Goal: Information Seeking & Learning: Check status

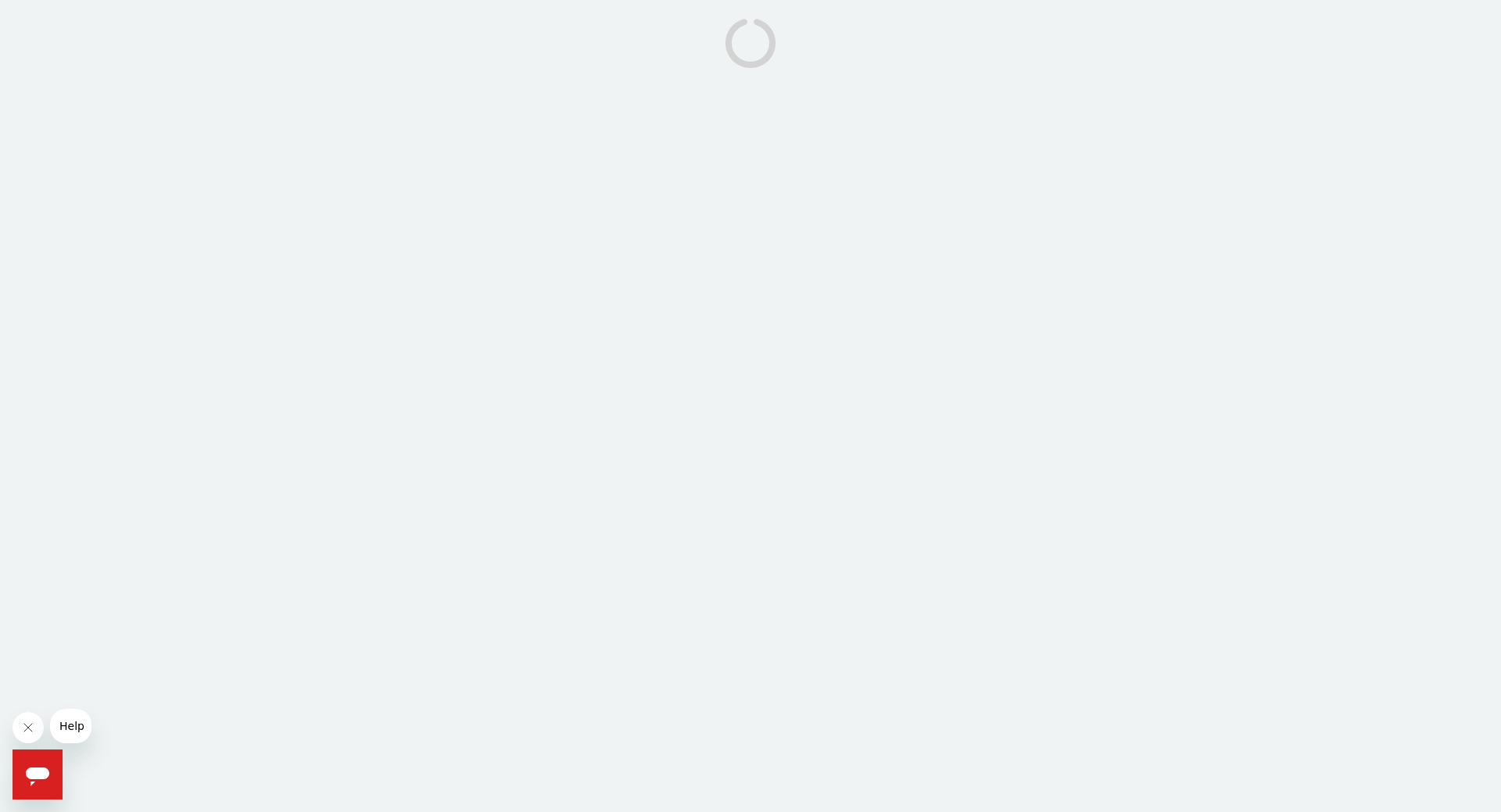
click at [23, 730] on icon "Close message from company" at bounding box center [28, 728] width 13 height 13
click at [37, 776] on icon "Open messaging window" at bounding box center [38, 776] width 24 height 18
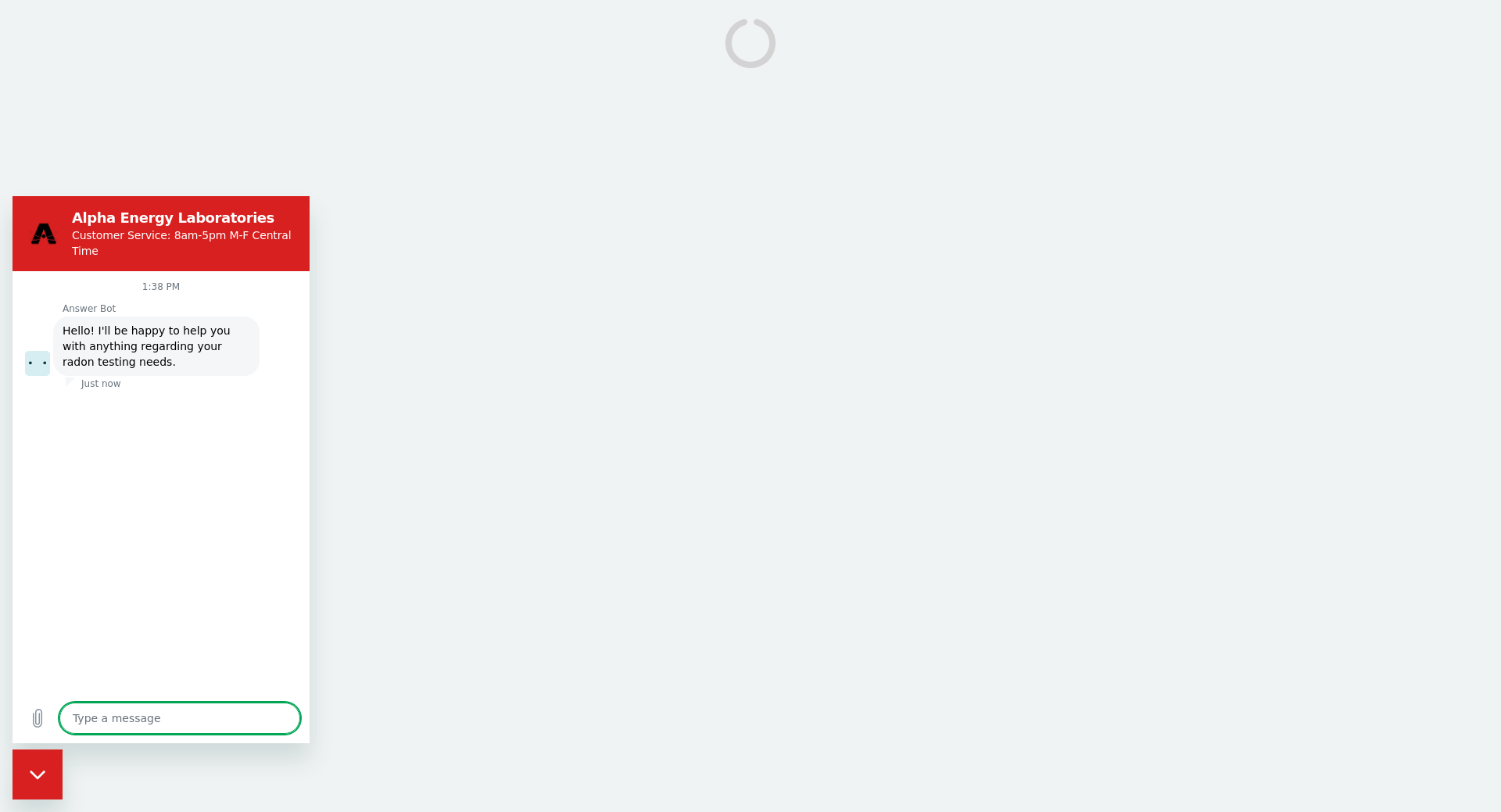
type textarea "x"
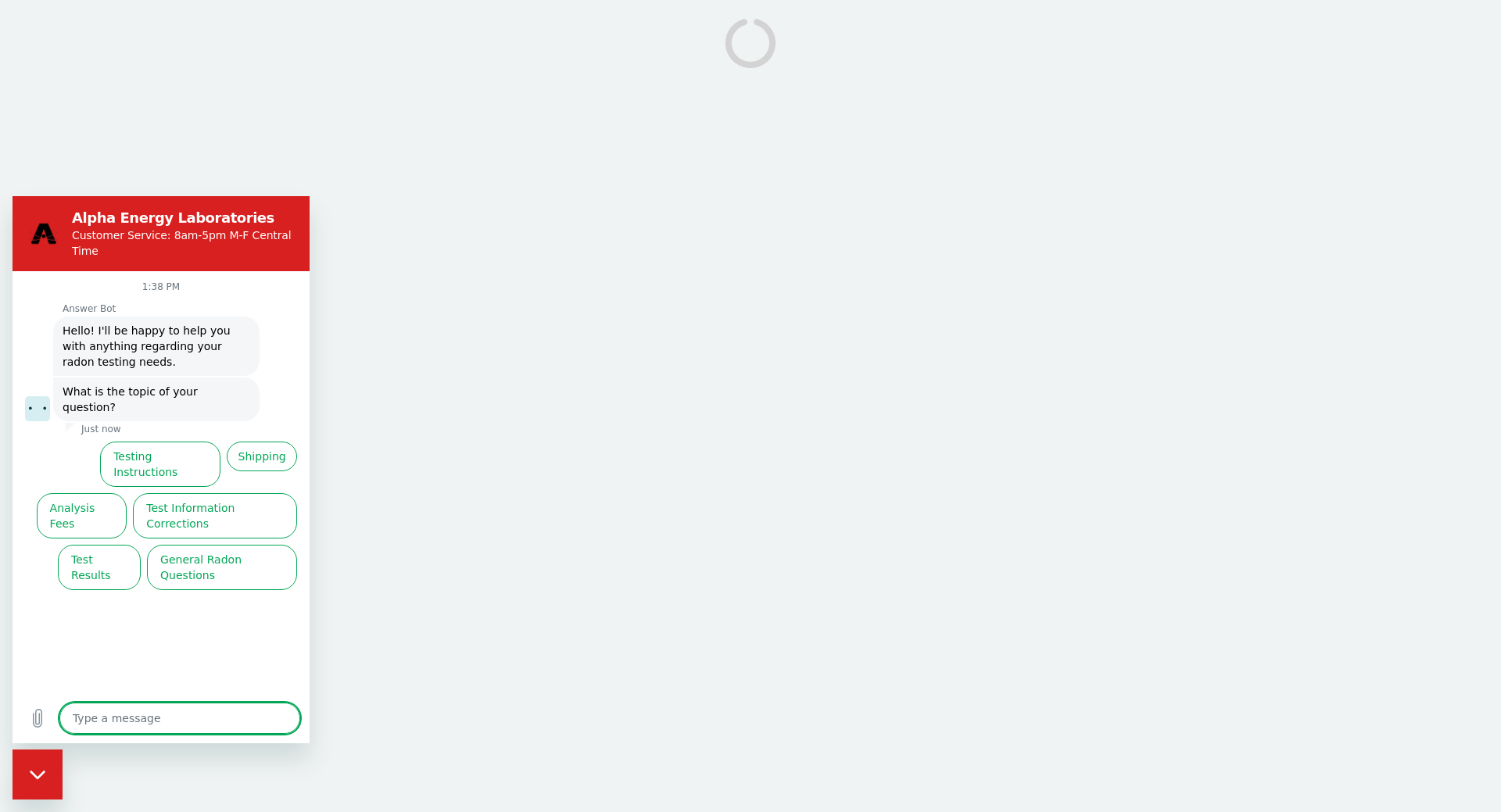
click at [128, 717] on textarea at bounding box center [180, 719] width 241 height 31
type textarea "R"
type textarea "x"
type textarea "Re"
type textarea "x"
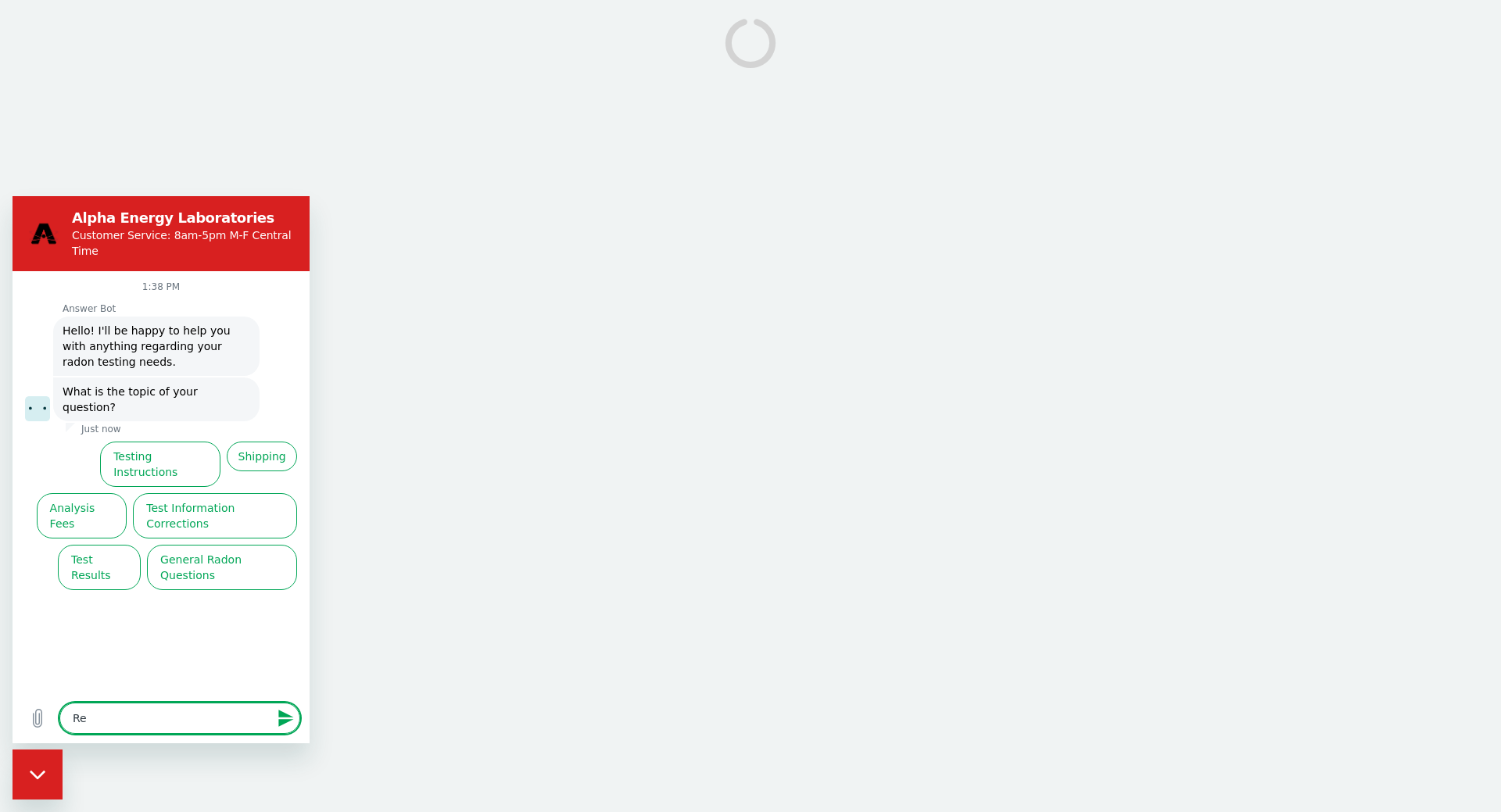
type textarea "Res"
type textarea "x"
type textarea "Resu"
type textarea "x"
type textarea "Resul"
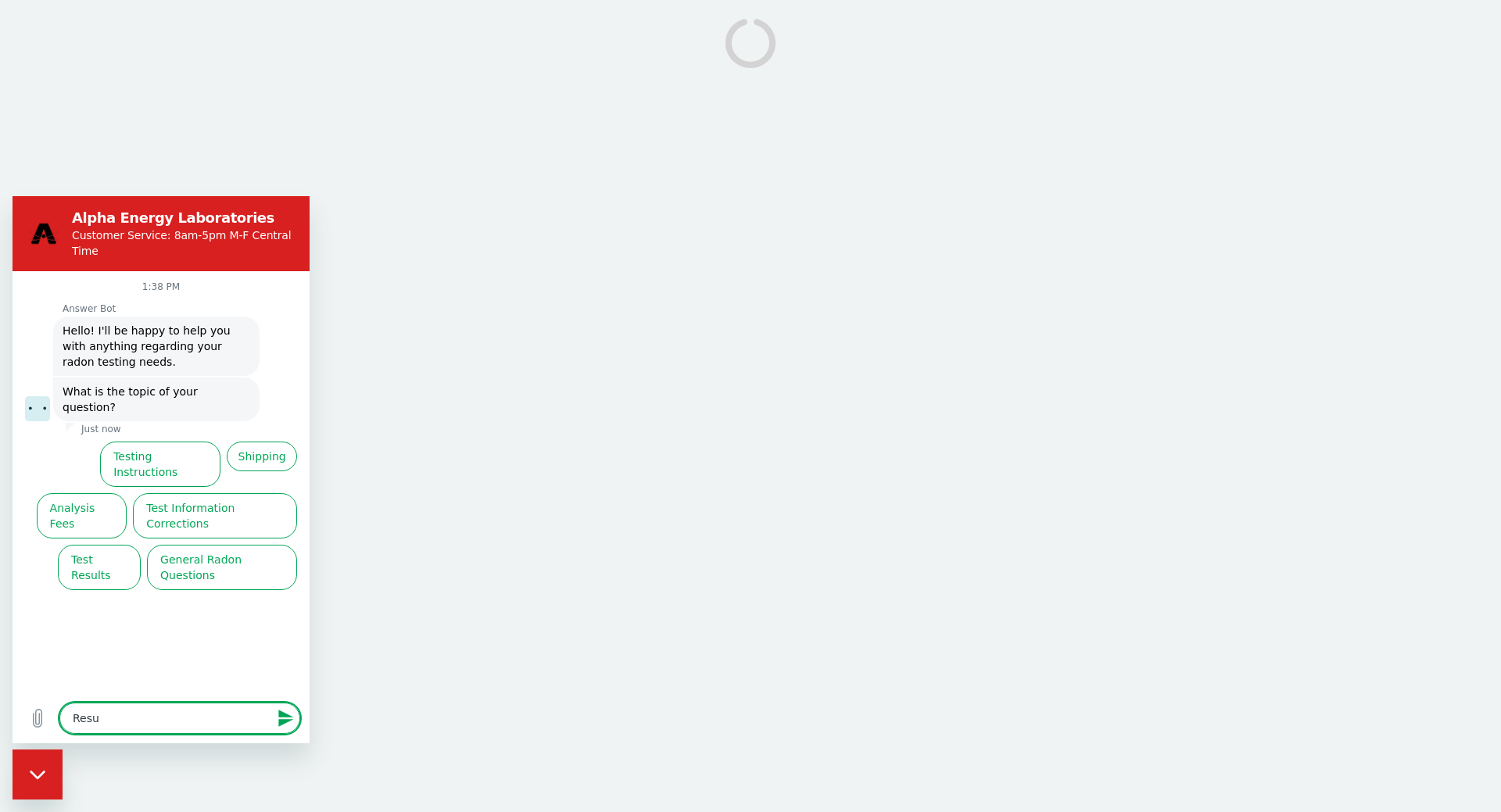
type textarea "x"
type textarea "Result"
type textarea "x"
type textarea "Results"
type textarea "x"
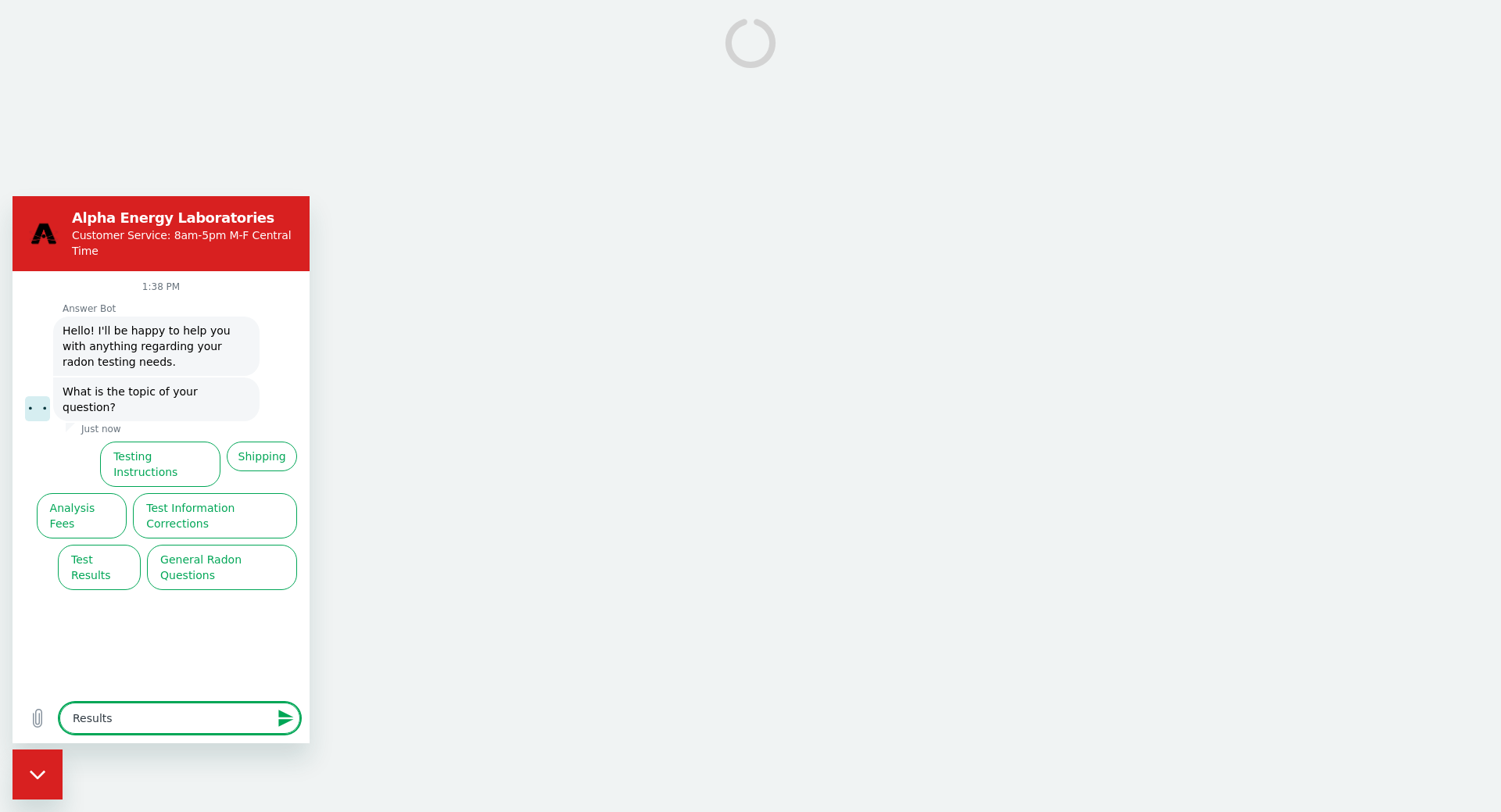
type textarea "Results"
type textarea "x"
type textarea "Results p"
type textarea "x"
type textarea "Results pa"
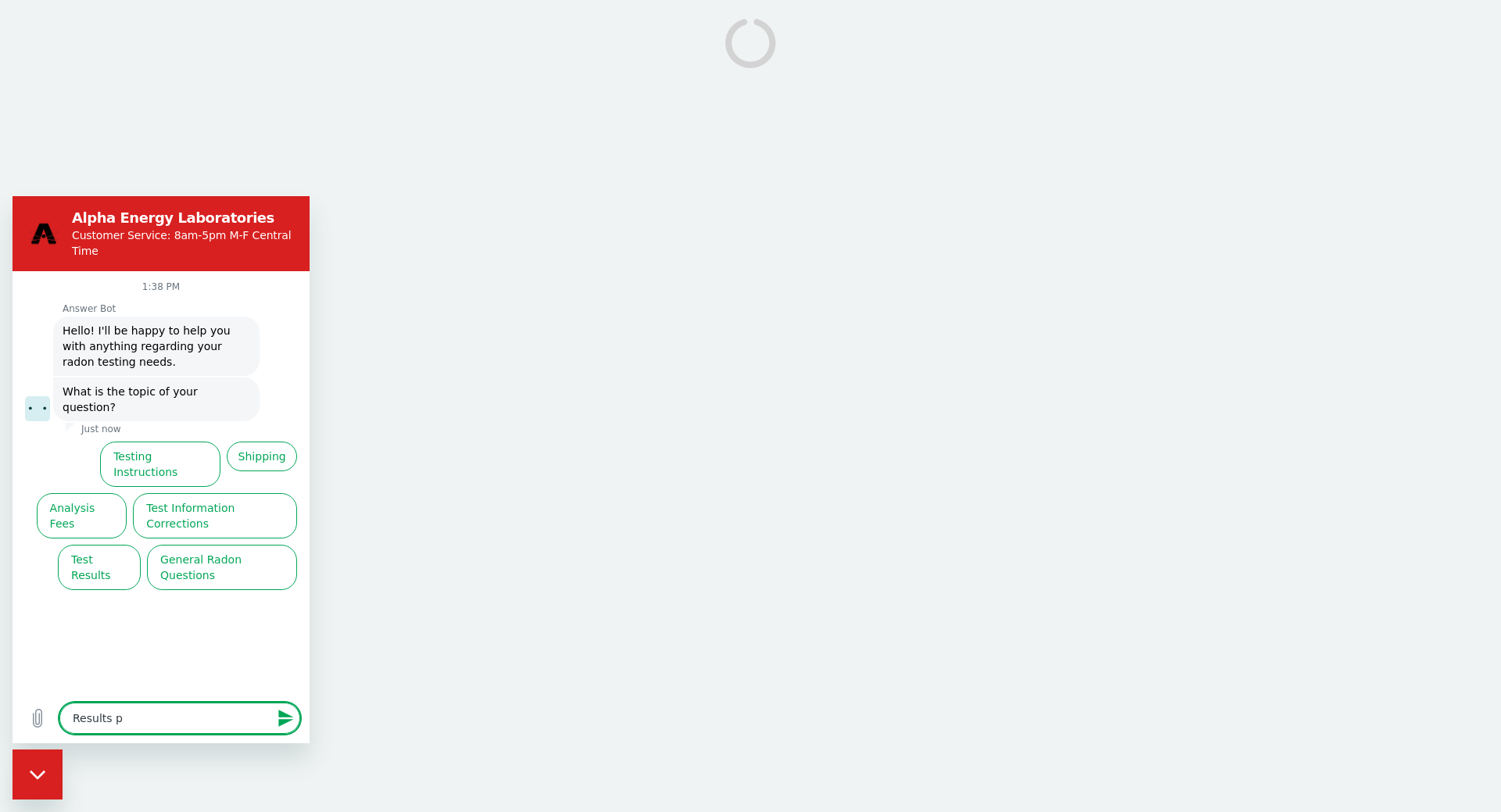
type textarea "x"
type textarea "Results pag"
type textarea "x"
type textarea "Results page"
type textarea "x"
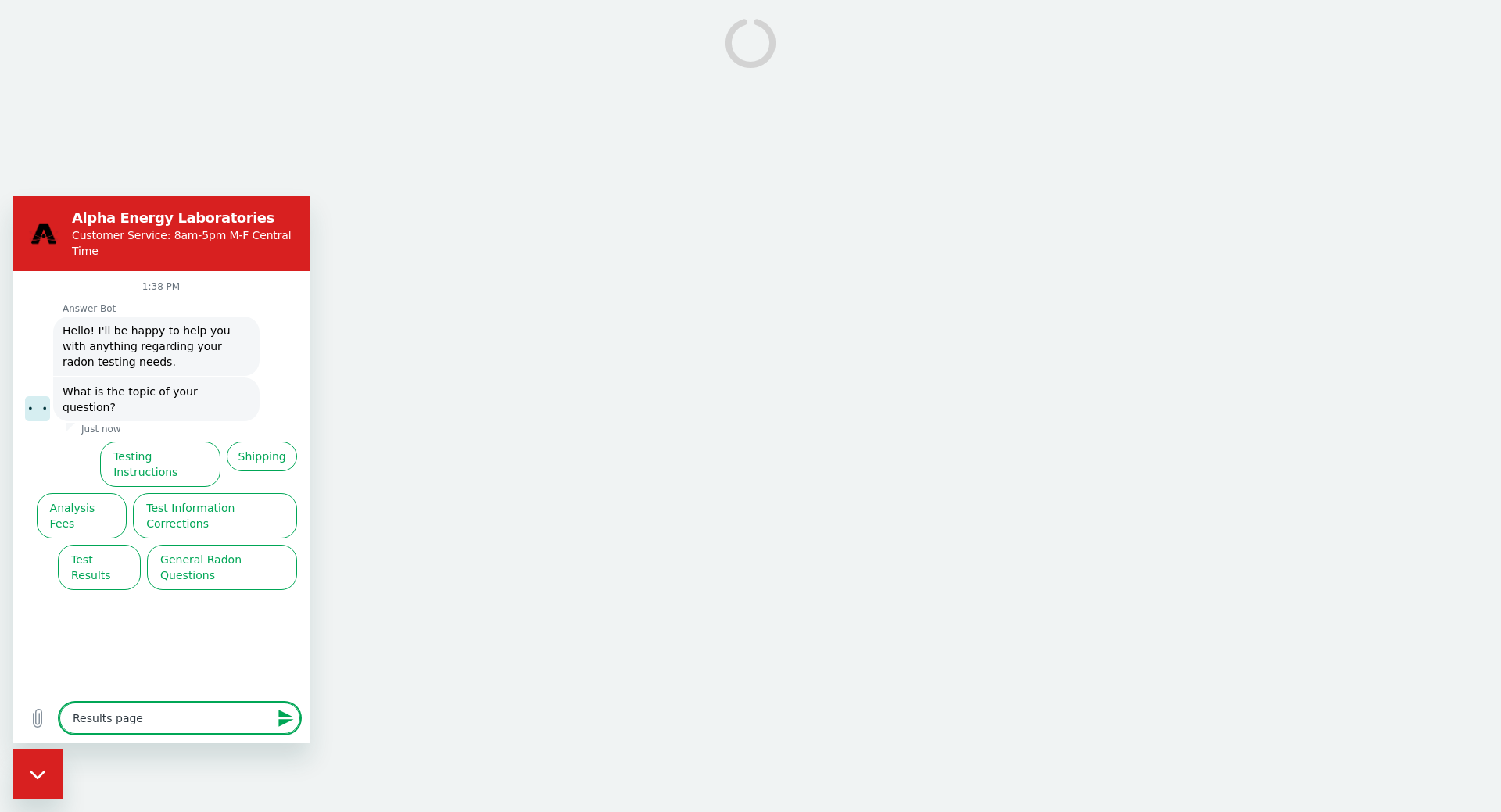
type textarea "Results page"
type textarea "x"
type textarea "Results page w"
type textarea "x"
type textarea "Results page wo"
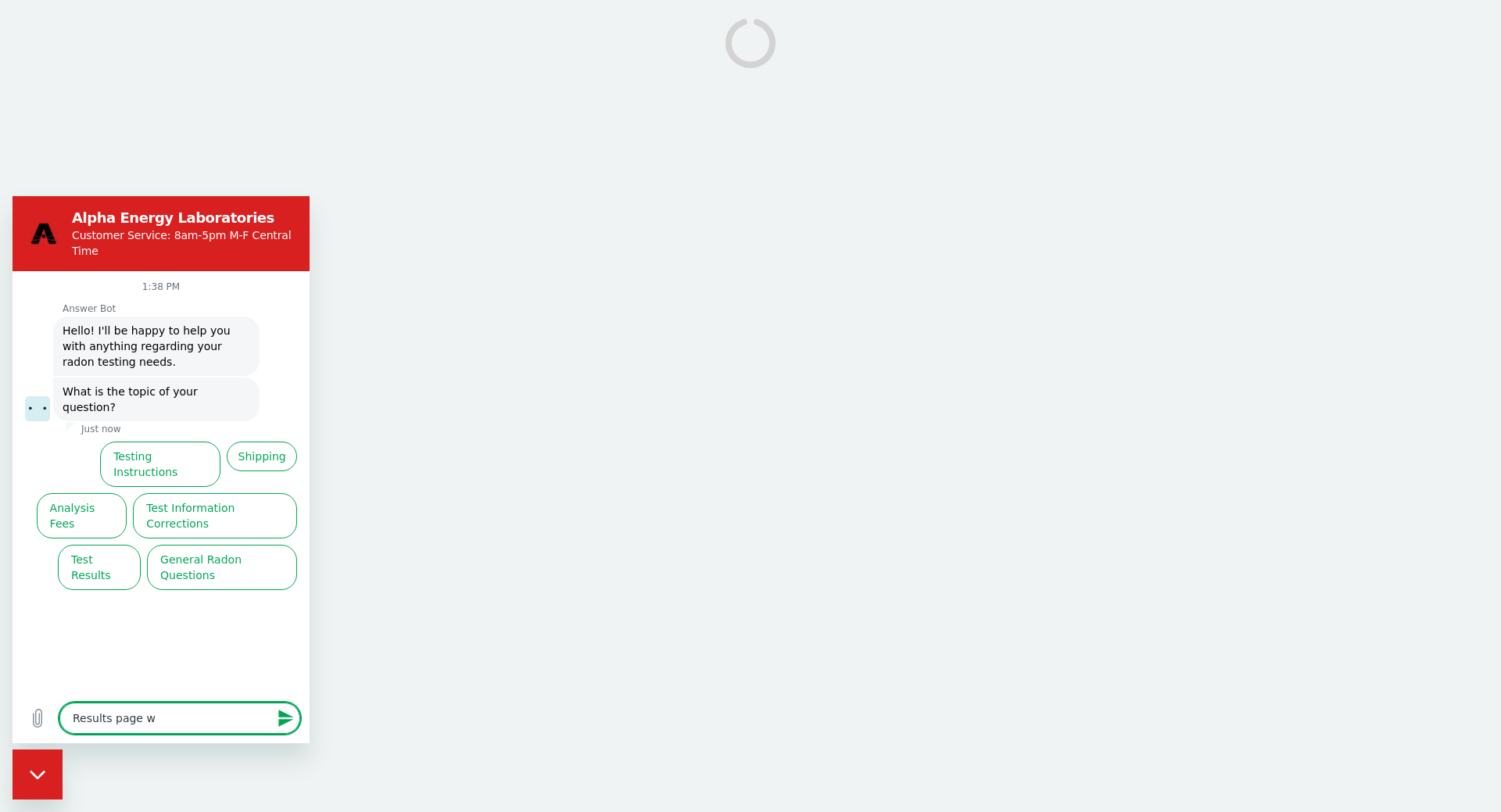
type textarea "x"
type textarea "Results page w"
type textarea "x"
type textarea "Results page wi"
type textarea "x"
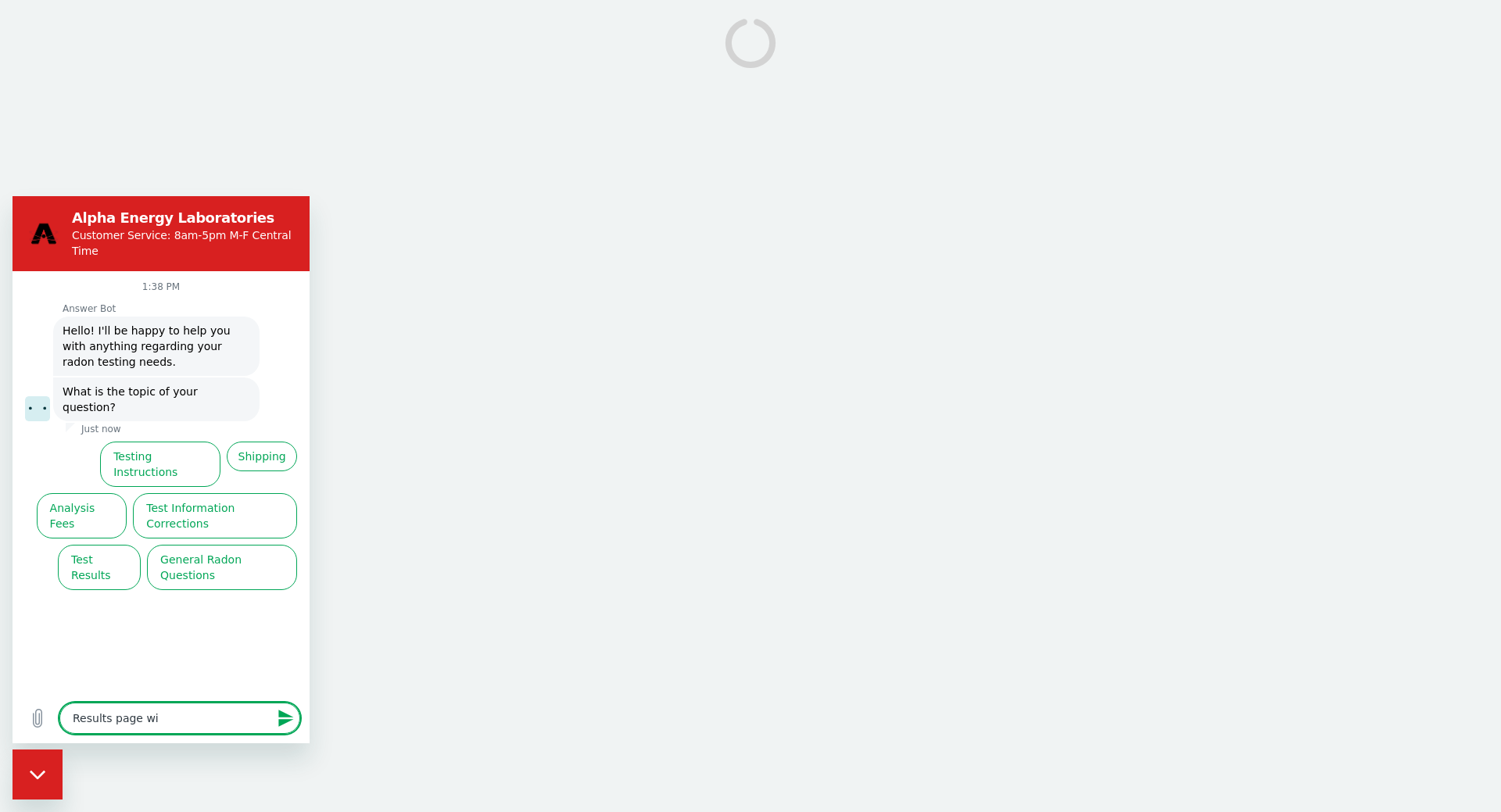
type textarea "Results page wil"
type textarea "x"
type textarea "Results page will"
type textarea "x"
type textarea "Results page will"
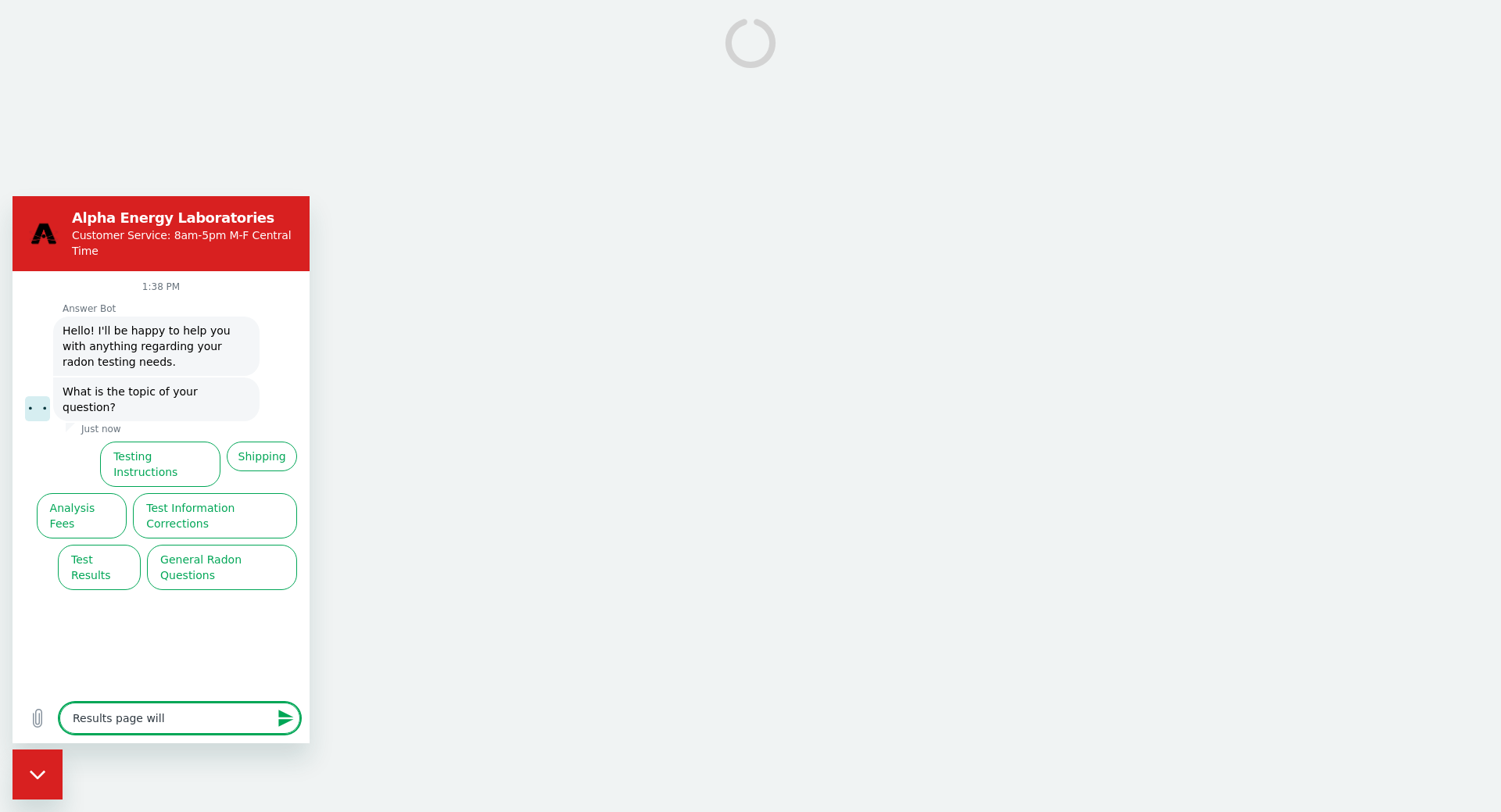
type textarea "x"
type textarea "Results page will n"
type textarea "x"
type textarea "Results page will nk"
type textarea "x"
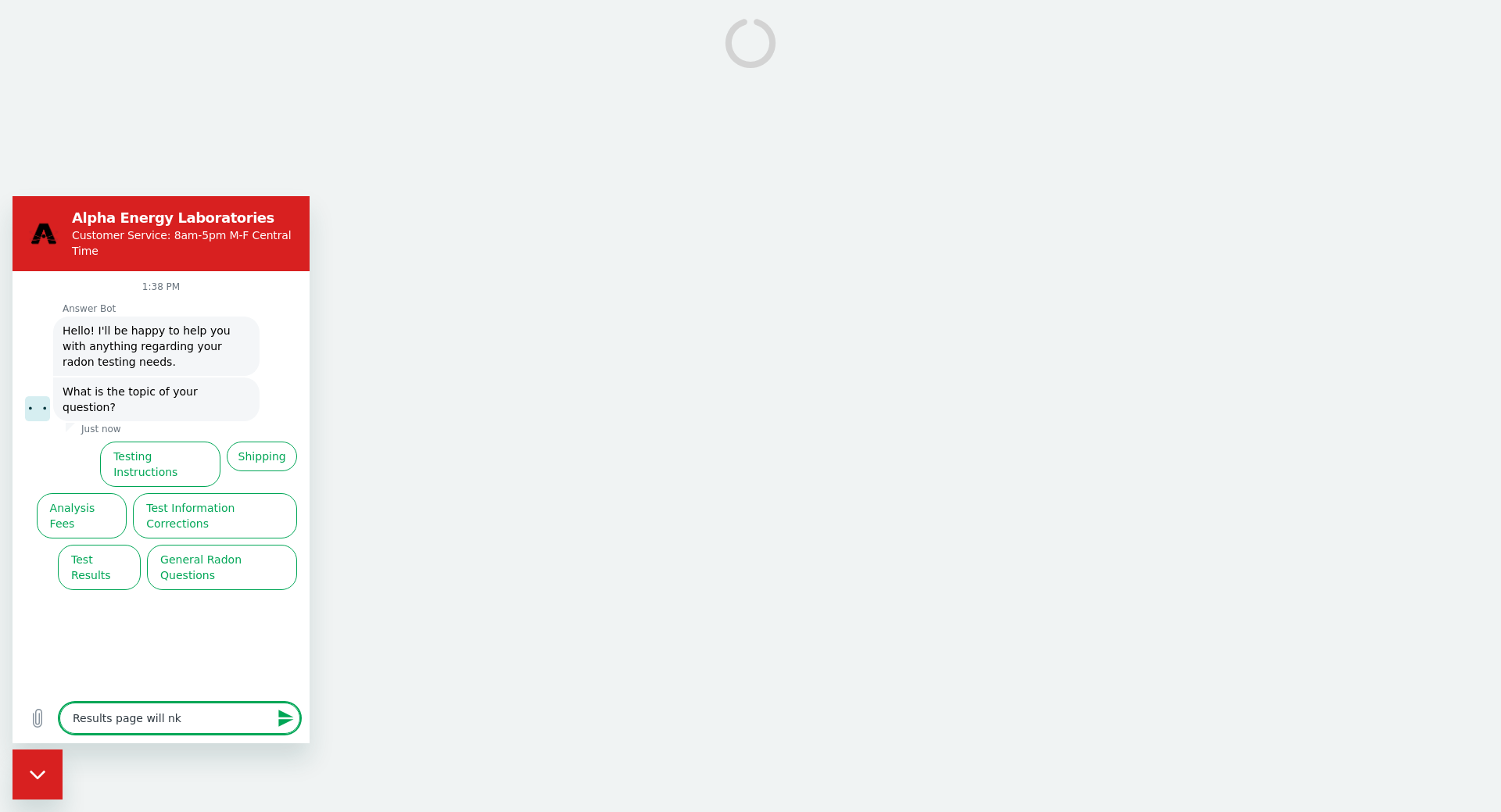
type textarea "Results page will nko"
type textarea "x"
type textarea "Results page will nkot"
type textarea "x"
type textarea "Results page will nkot"
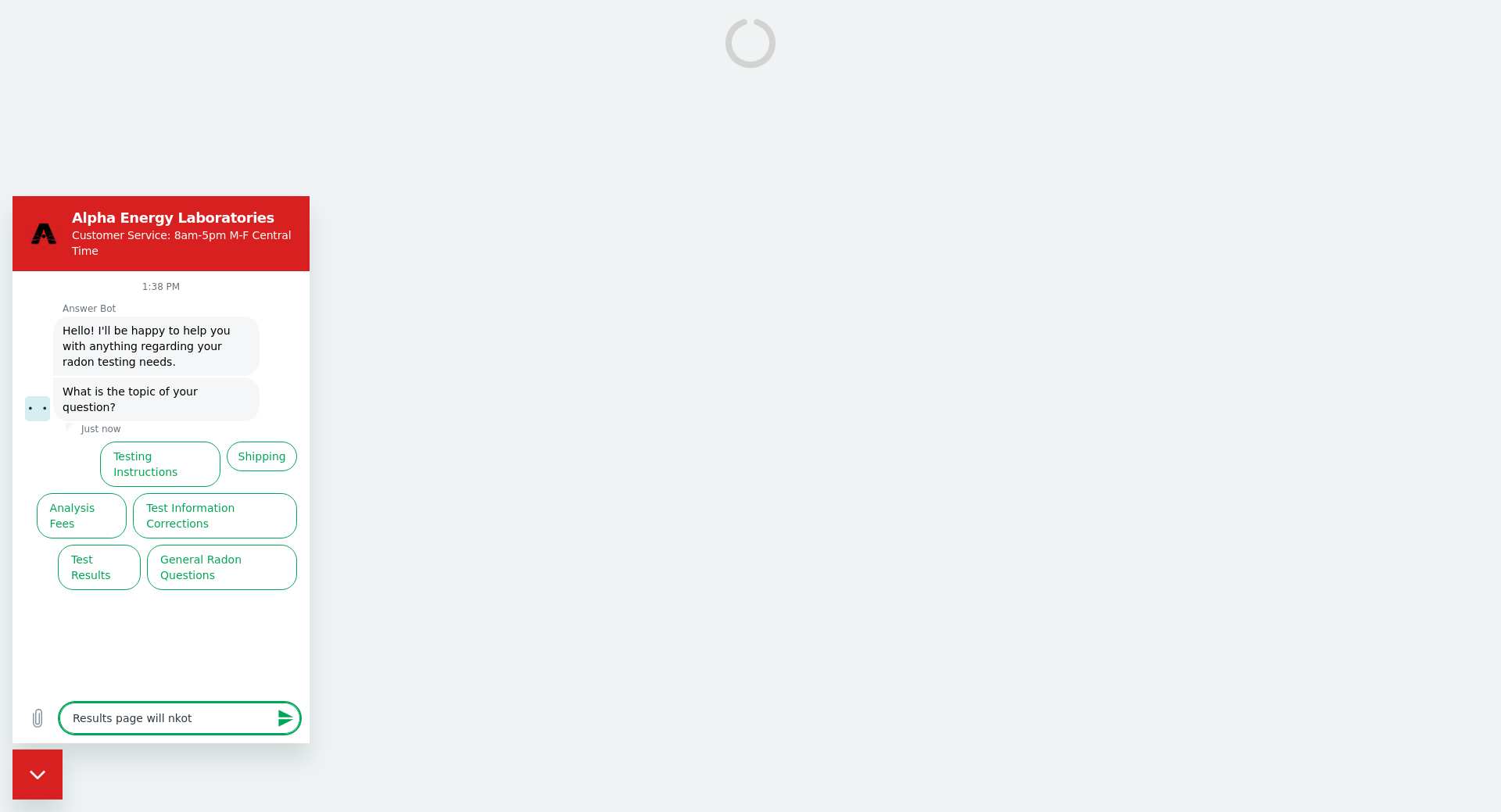
type textarea "x"
type textarea "Results page will nkot l"
type textarea "x"
type textarea "Results page will nkot lio"
type textarea "x"
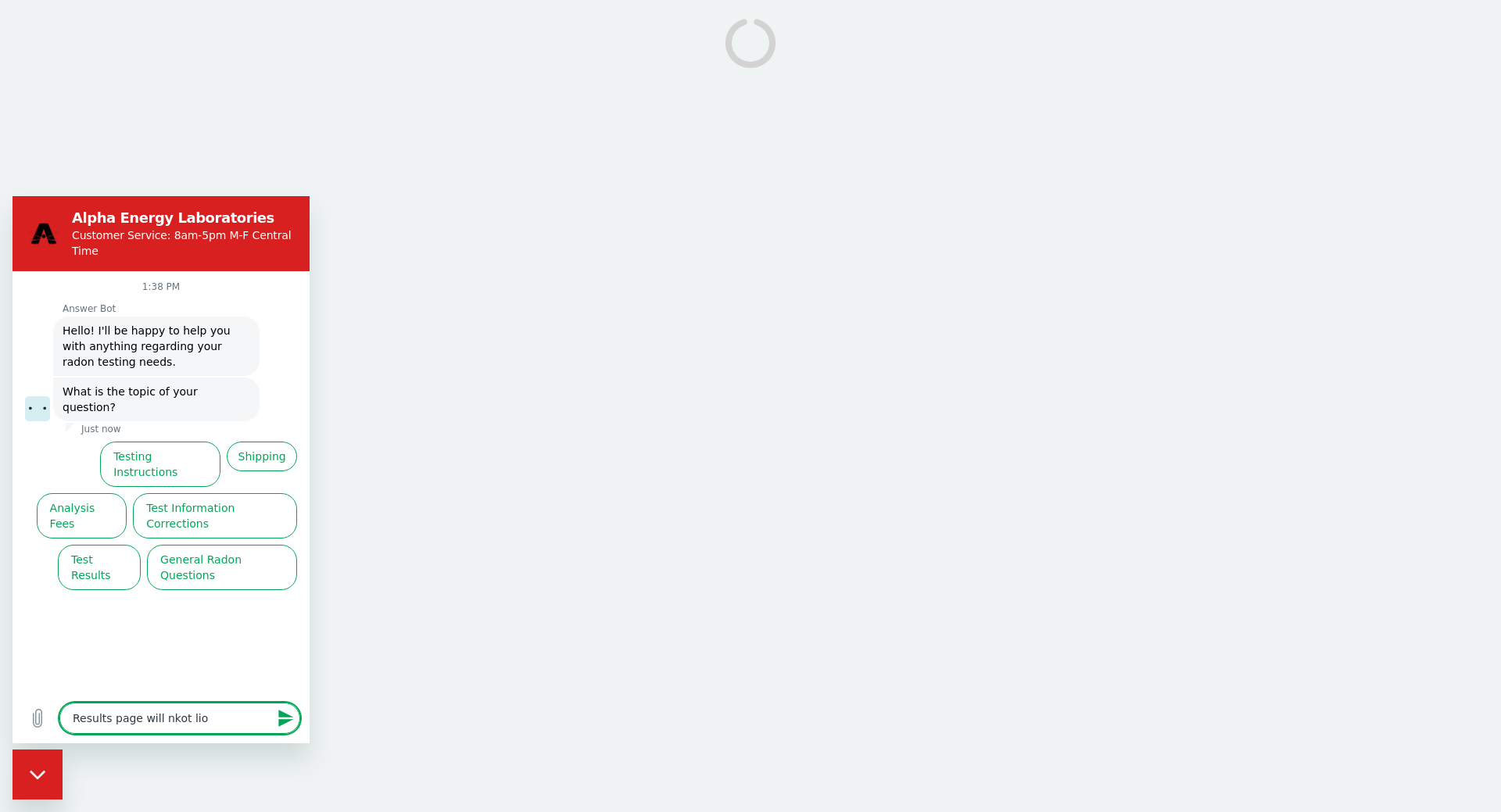
type textarea "Results page will nkot lioa"
type textarea "x"
type textarea "Results page will nkot lioad"
type textarea "x"
type textarea "Results page will nkot lioa"
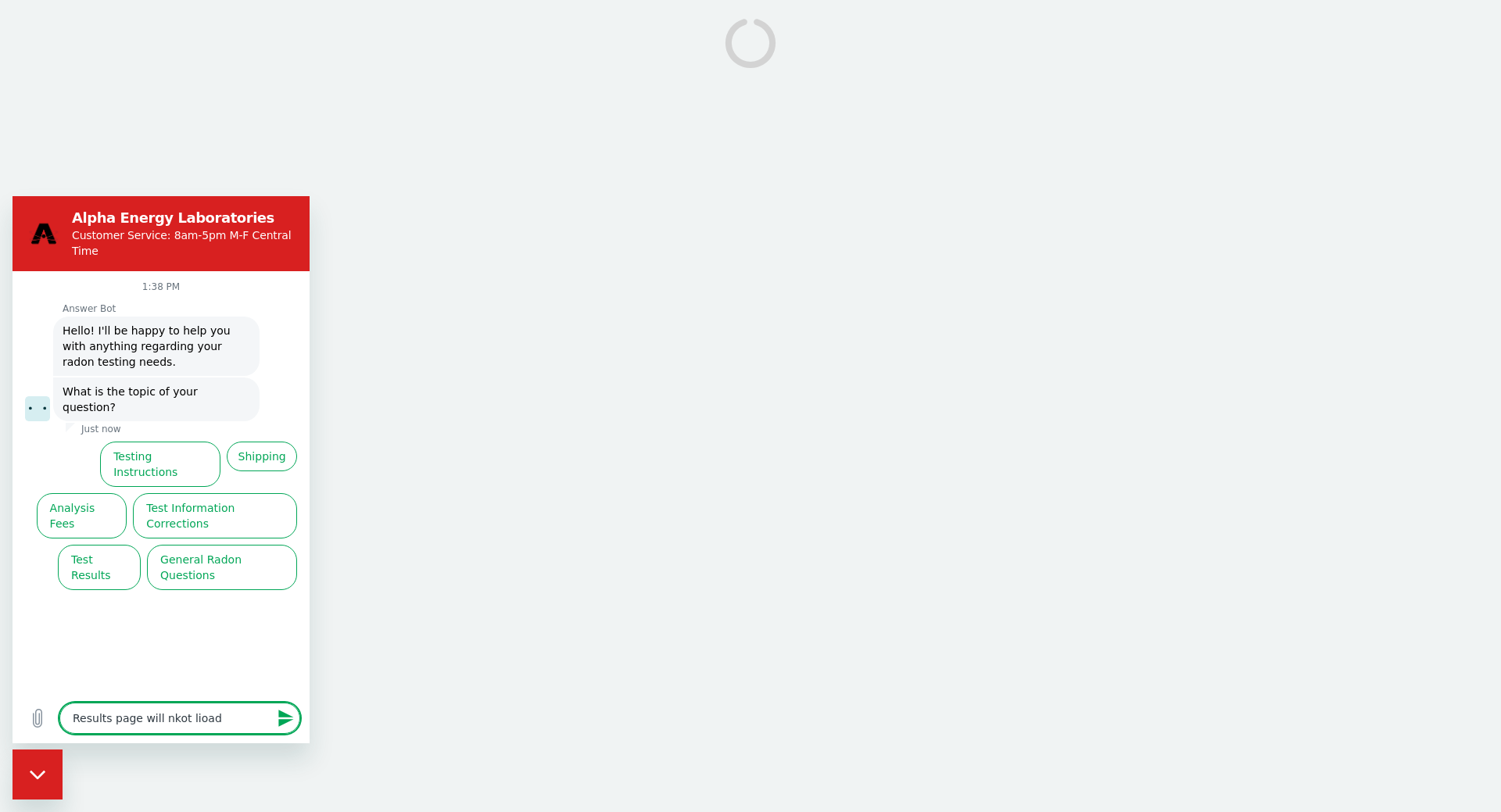
type textarea "x"
type textarea "Results page will nkot lio"
type textarea "x"
type textarea "Results page will nkot li"
type textarea "x"
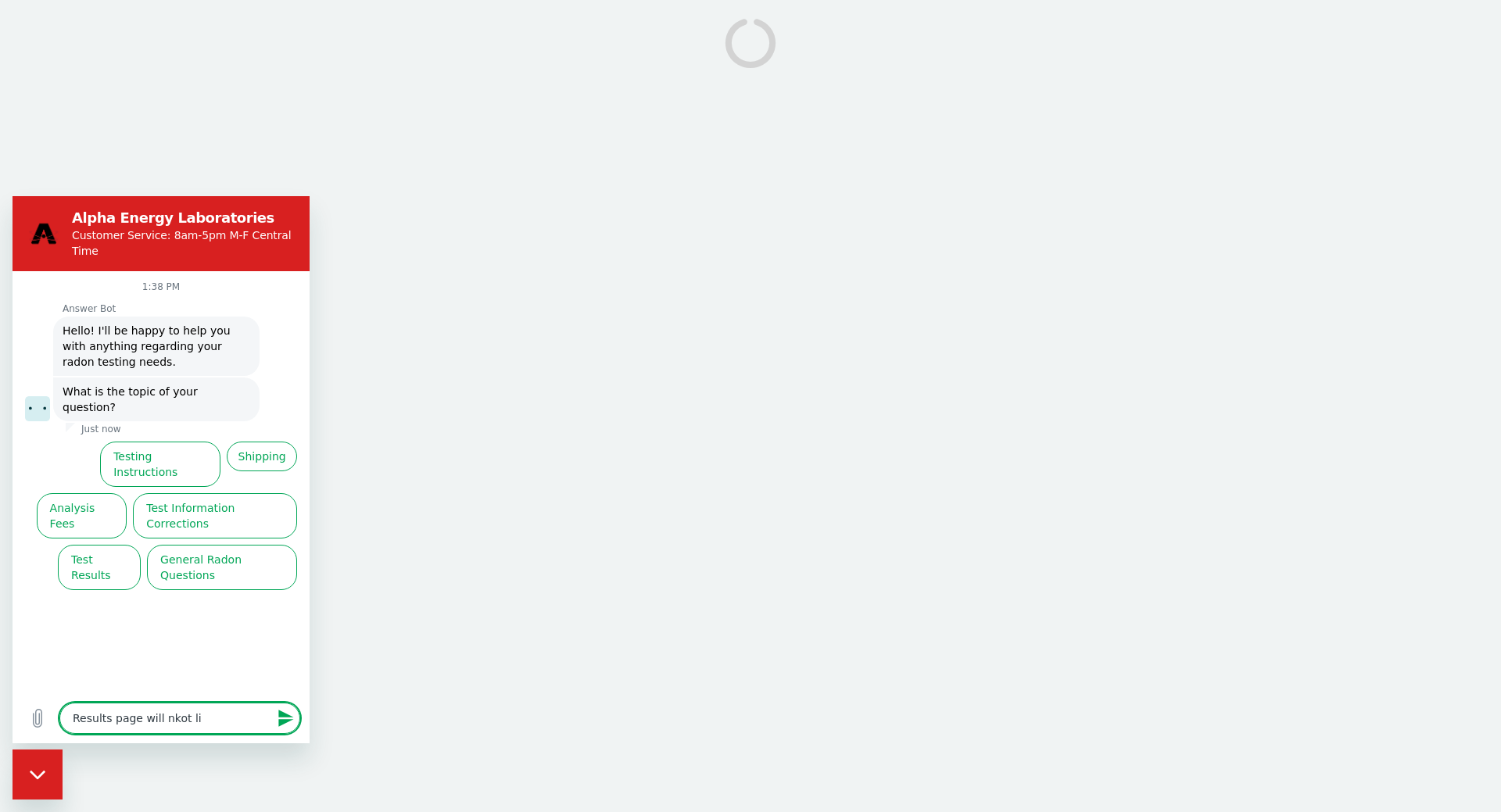
type textarea "Results page will nkot l"
type textarea "x"
type textarea "Results page will nkot"
type textarea "x"
type textarea "Results page will nkot"
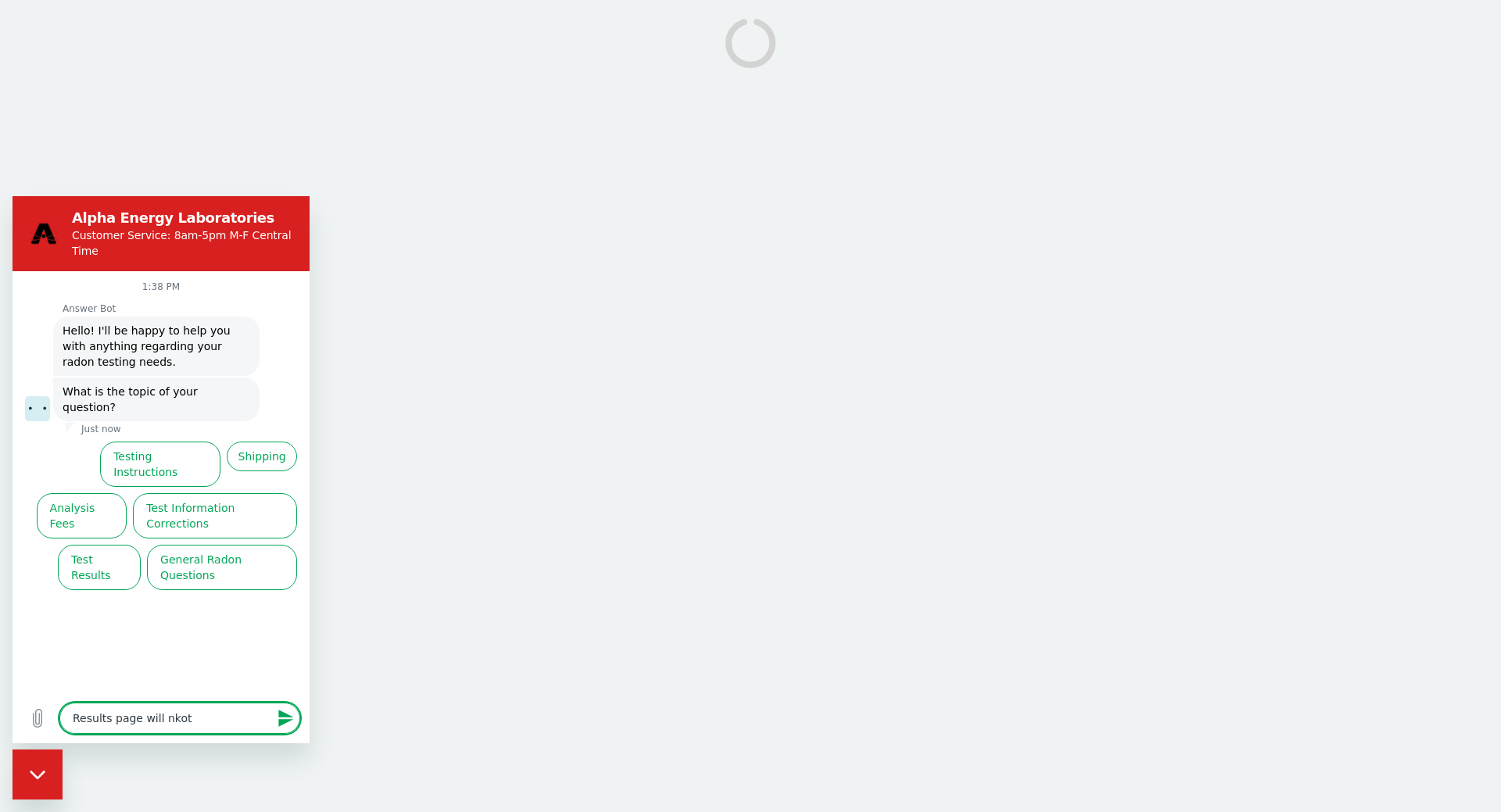
type textarea "x"
type textarea "Results page will nko"
type textarea "x"
type textarea "Results page will nk"
type textarea "x"
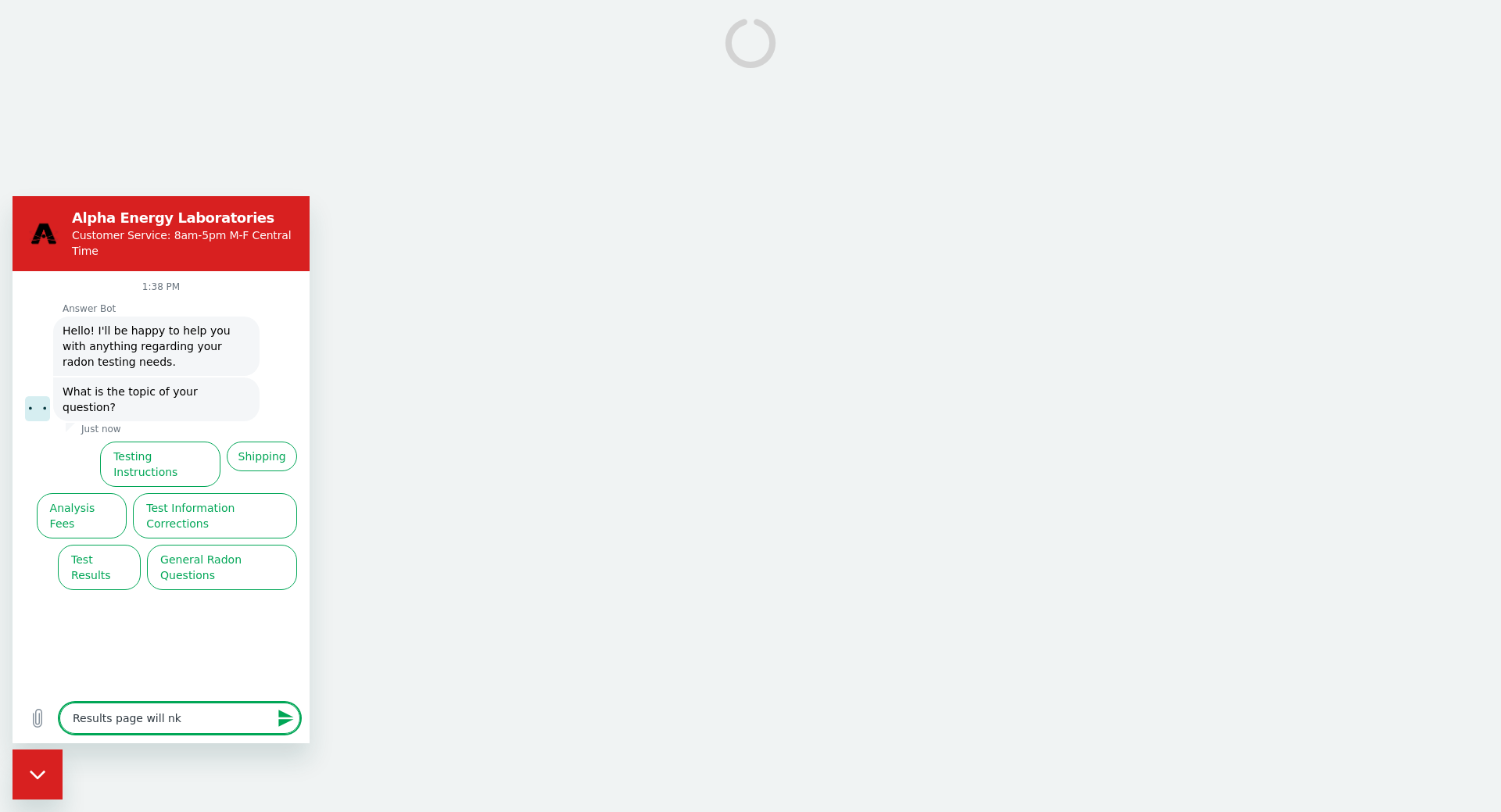
type textarea "Results page will n"
type textarea "x"
type textarea "Results page will nio"
type textarea "x"
type textarea "Results page will niot"
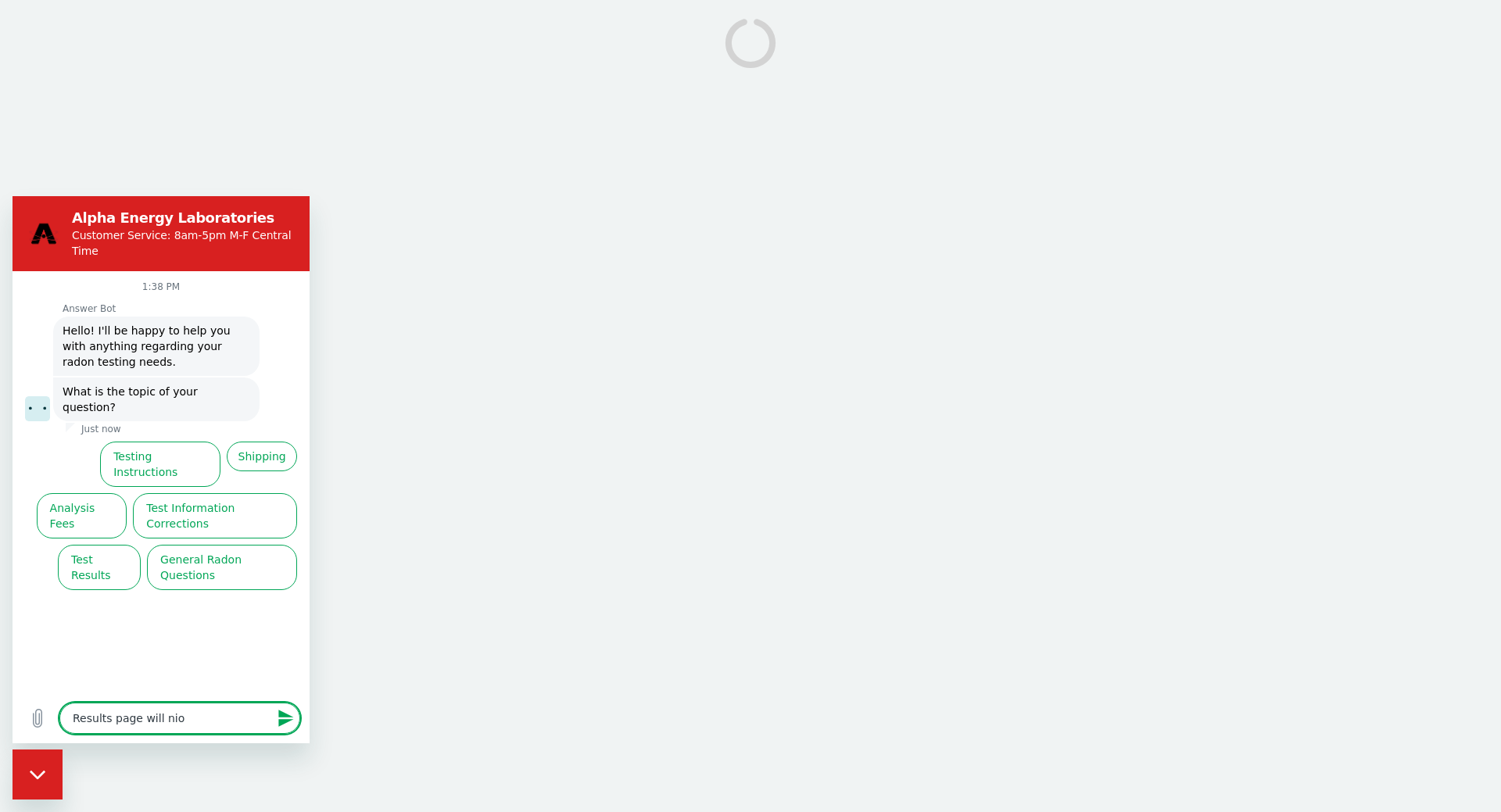
type textarea "x"
type textarea "Results page will niot"
type textarea "x"
type textarea "Results page will niot l"
type textarea "x"
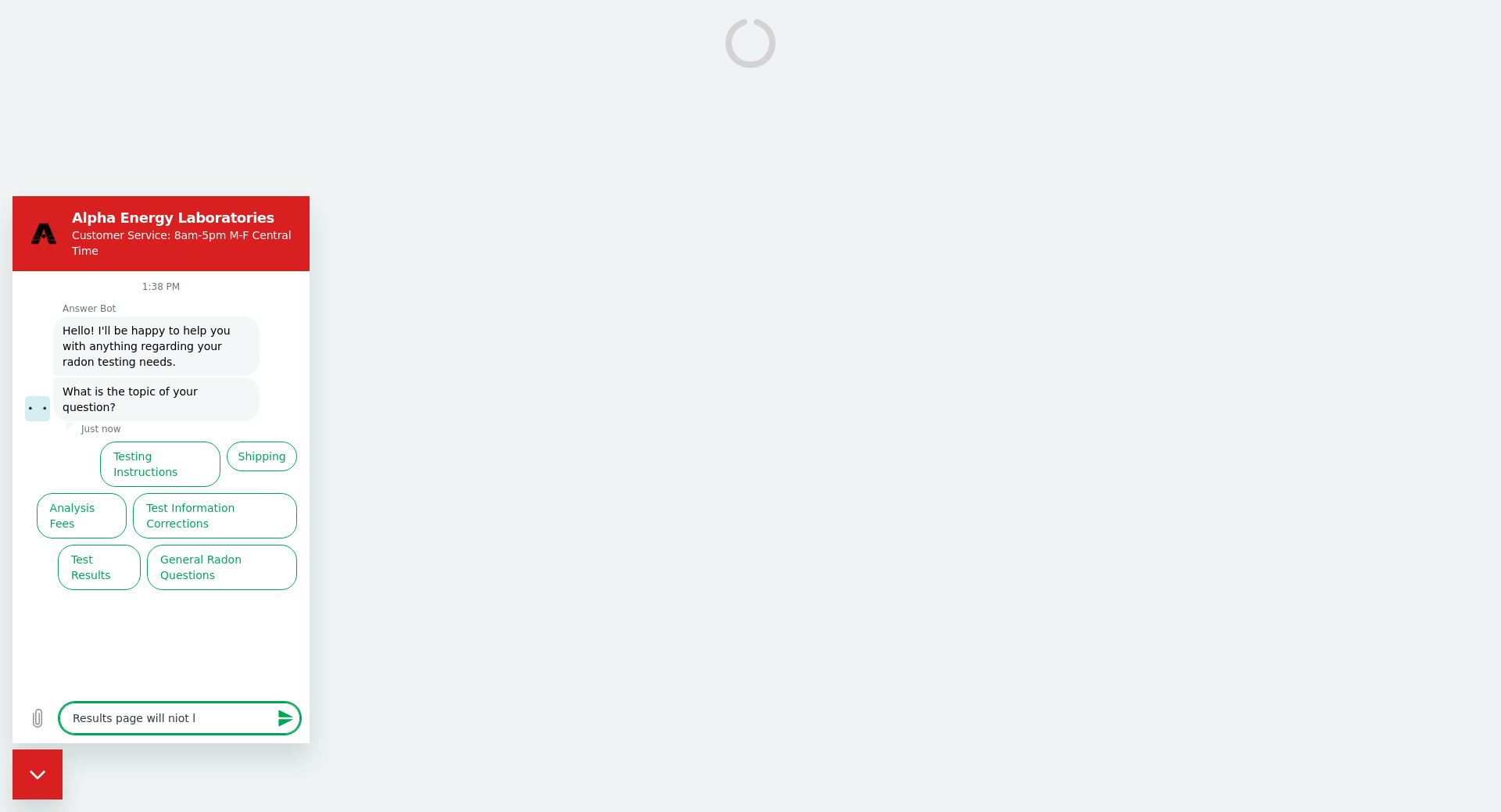
type textarea "Results page will niot lo"
type textarea "x"
type textarea "Results page will niot loa"
type textarea "x"
type textarea "Results page will niot load"
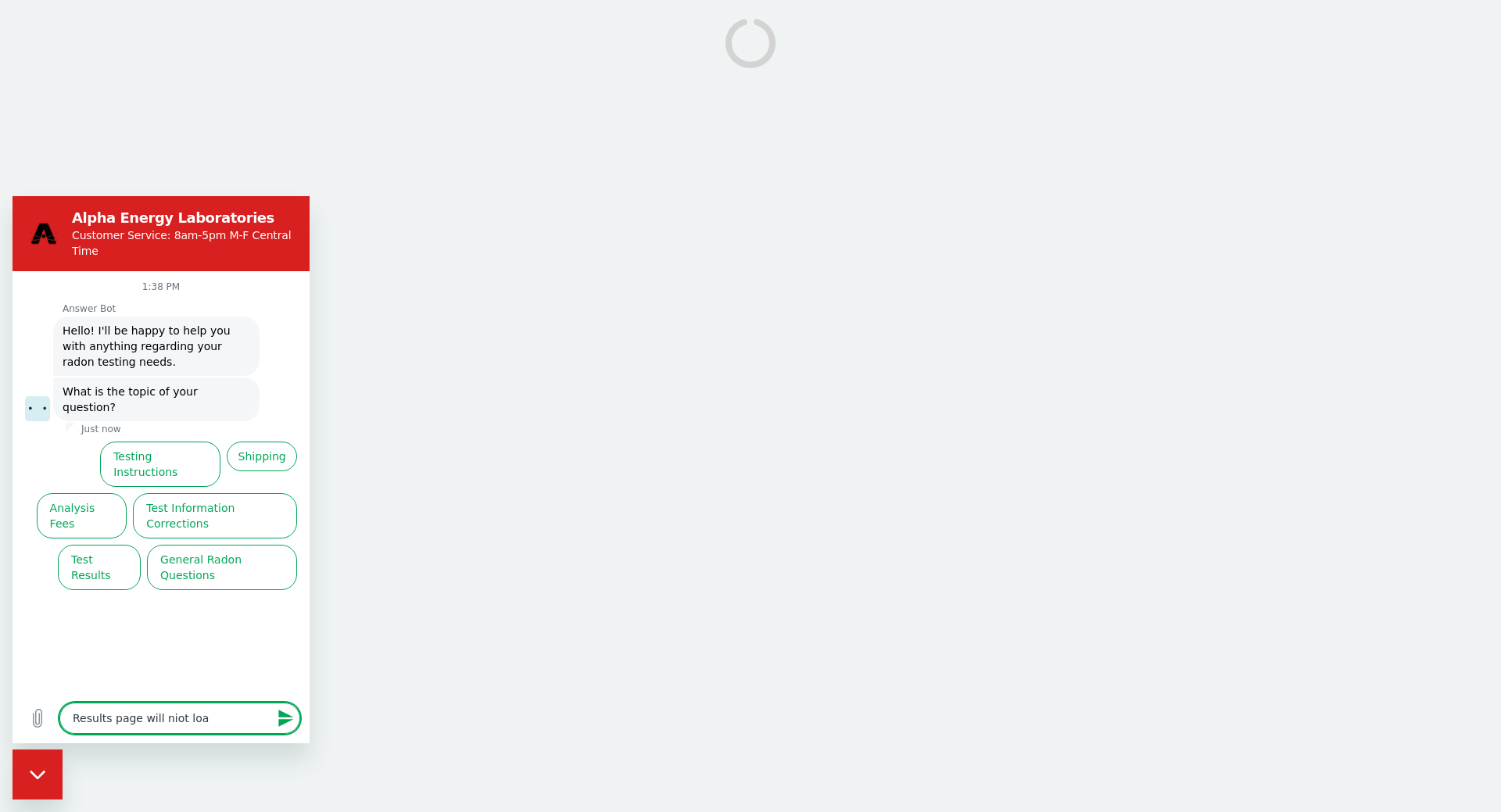
type textarea "x"
type textarea "Results page will niot loa"
type textarea "x"
type textarea "Results page will niot lo"
type textarea "x"
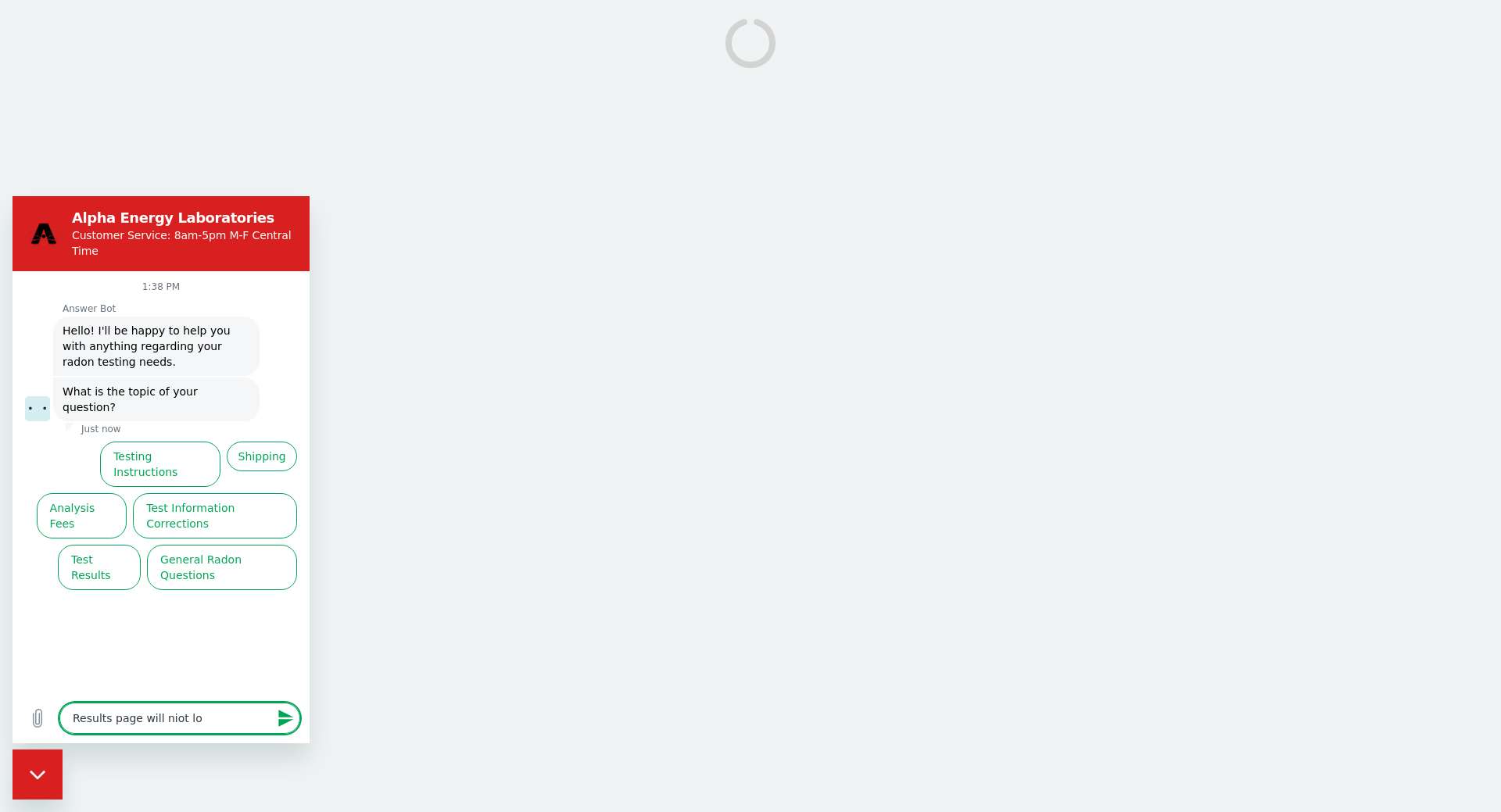
type textarea "Results page will niot l"
type textarea "x"
type textarea "Results page will niot"
type textarea "x"
type textarea "Results page will niot"
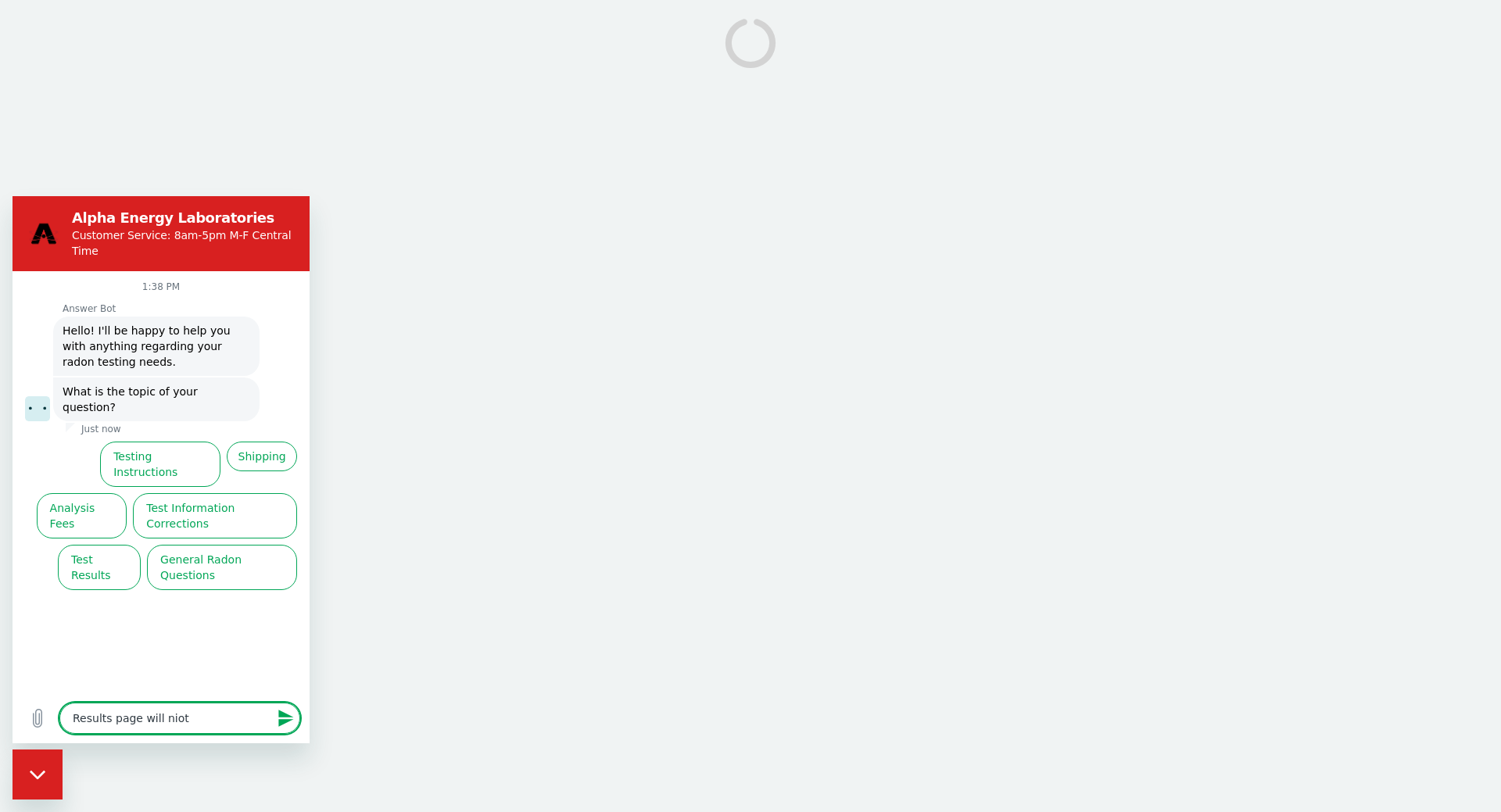
type textarea "x"
type textarea "Results page will nio"
type textarea "x"
type textarea "Results page will ni"
type textarea "x"
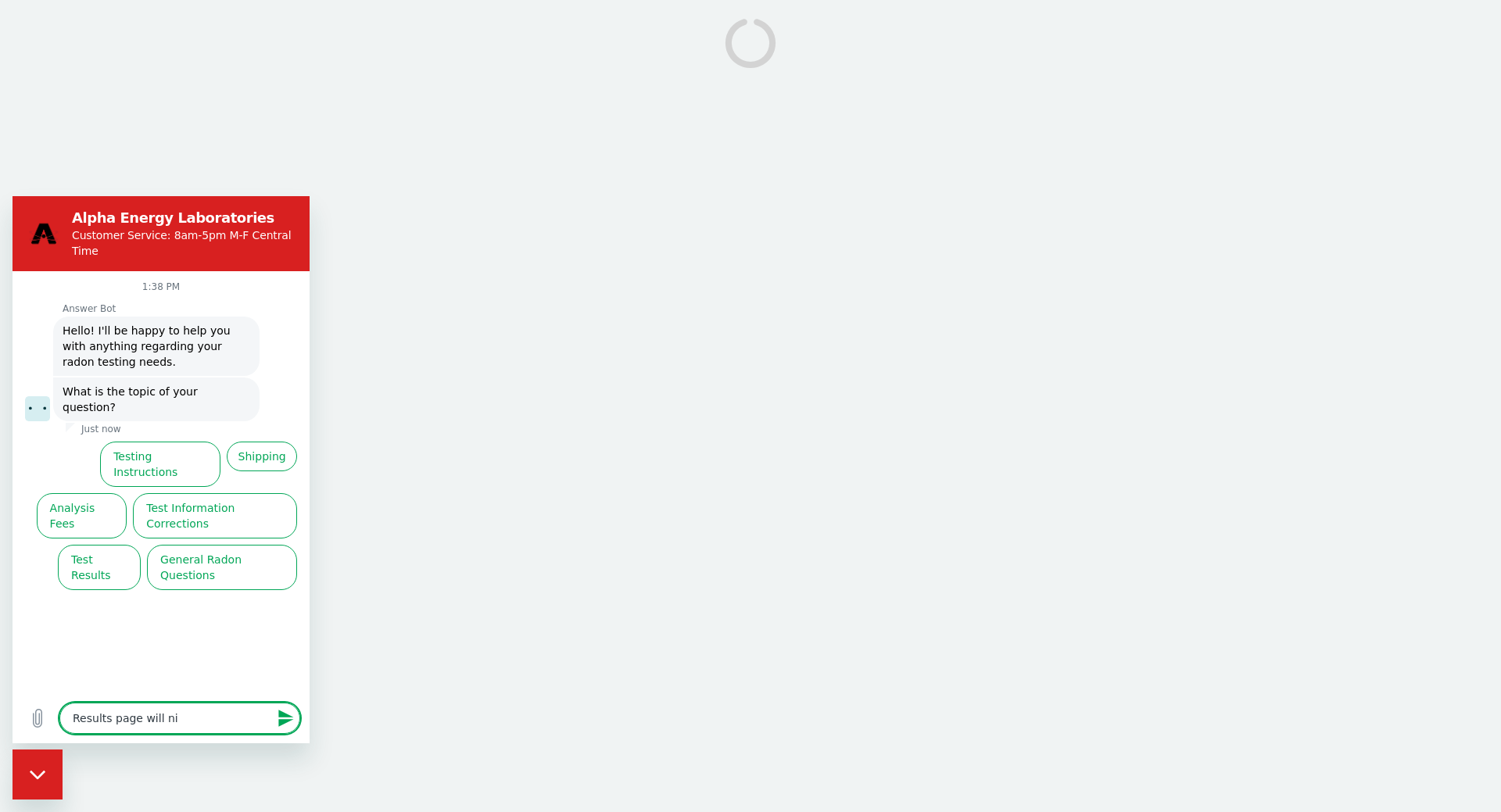
type textarea "Results page will n"
type textarea "x"
type textarea "Results page will no"
type textarea "x"
type textarea "Results page will not"
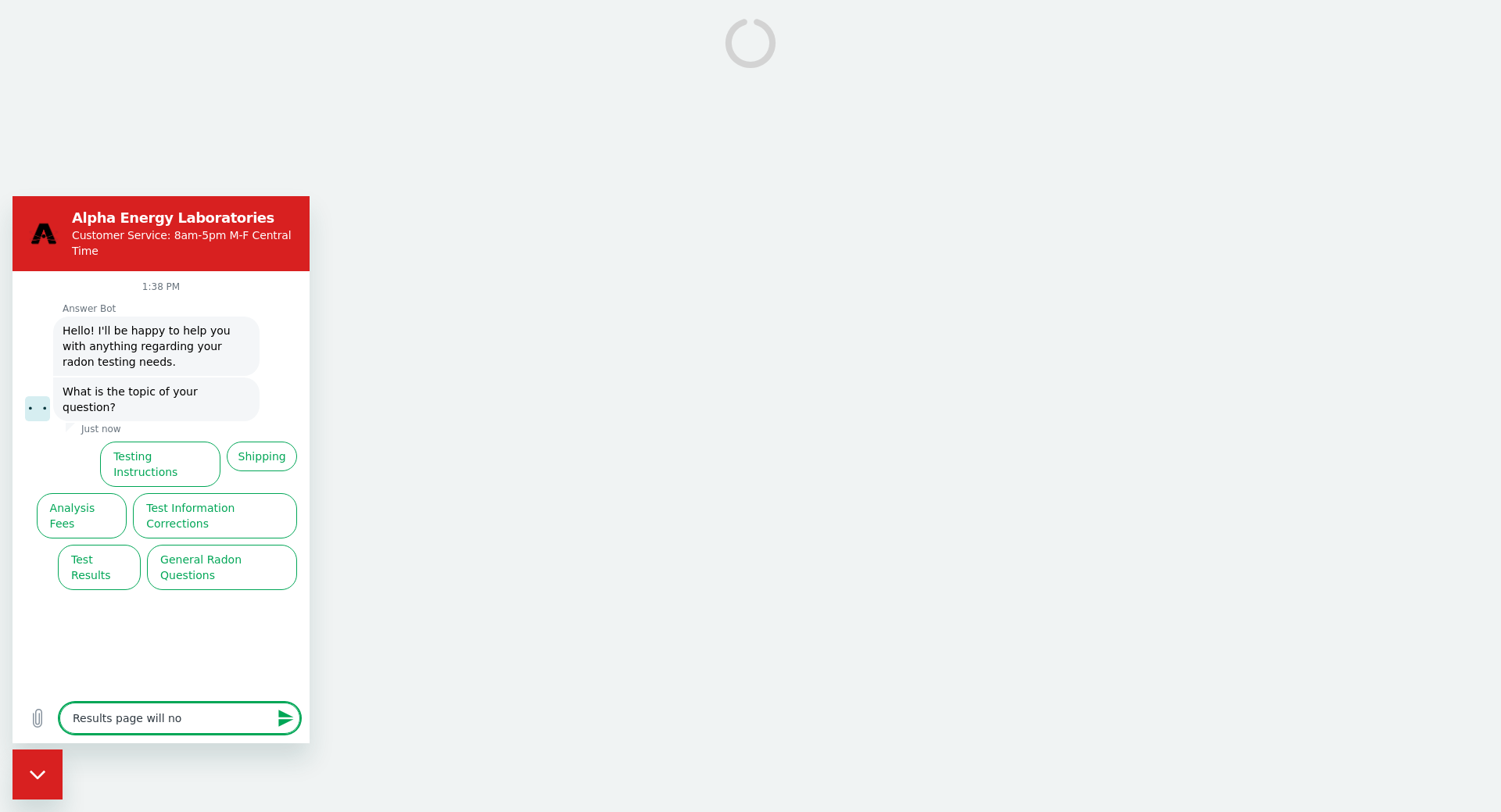
type textarea "x"
type textarea "Results page will not"
type textarea "x"
type textarea "Results page will not l"
type textarea "x"
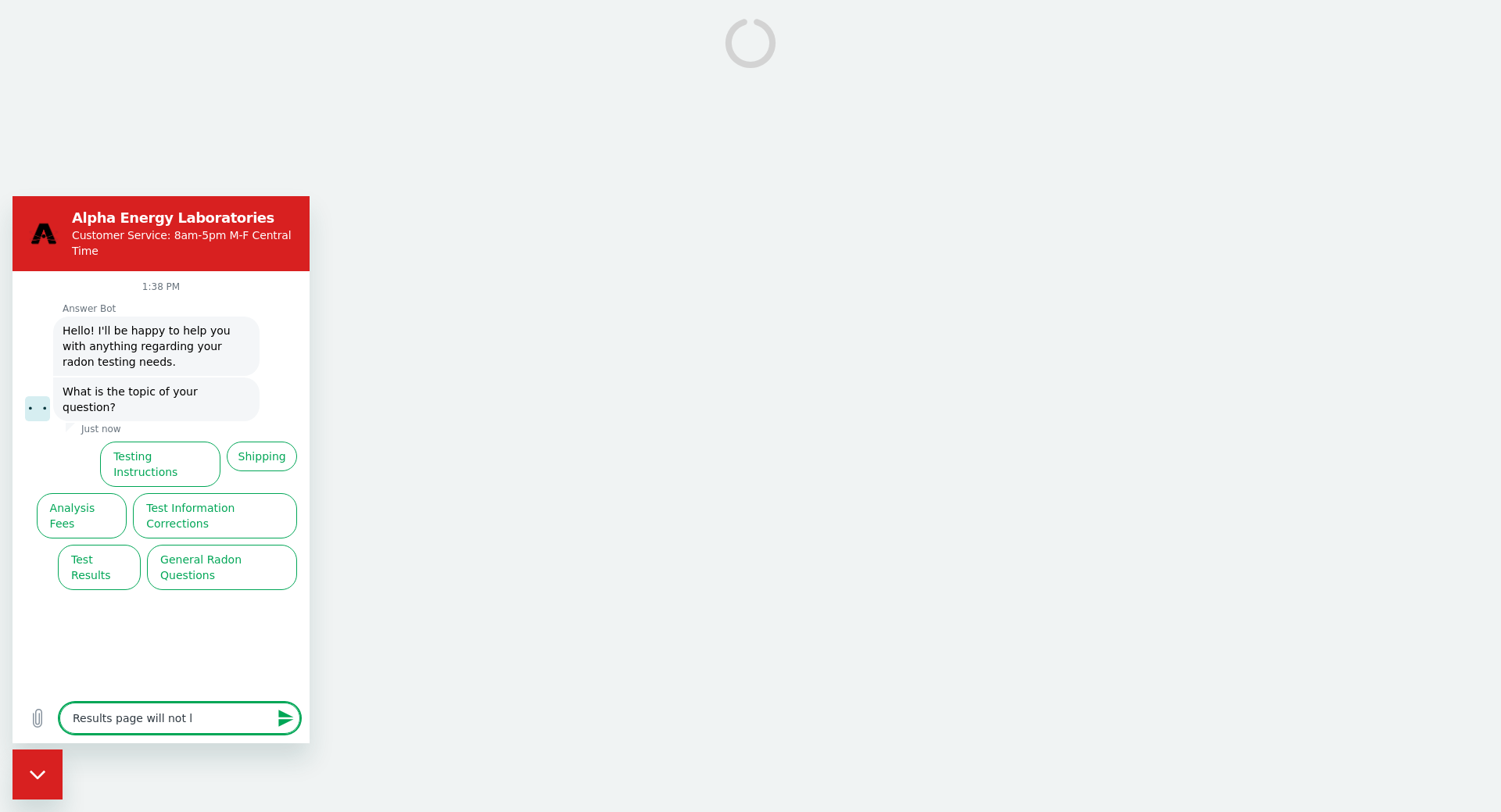
type textarea "Results page will not lo"
type textarea "x"
type textarea "Results page will not loa"
type textarea "x"
type textarea "Results page will not load"
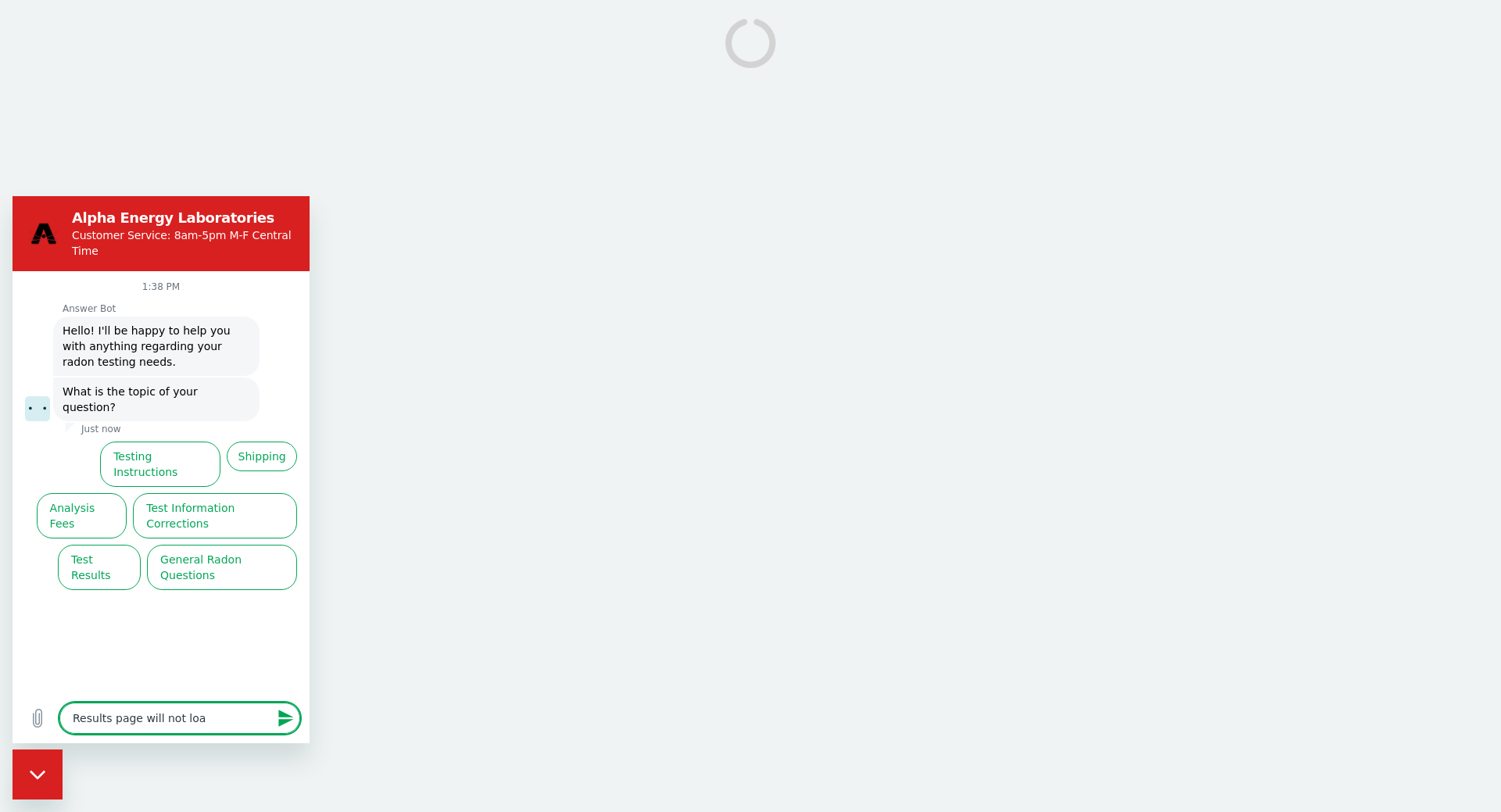
type textarea "x"
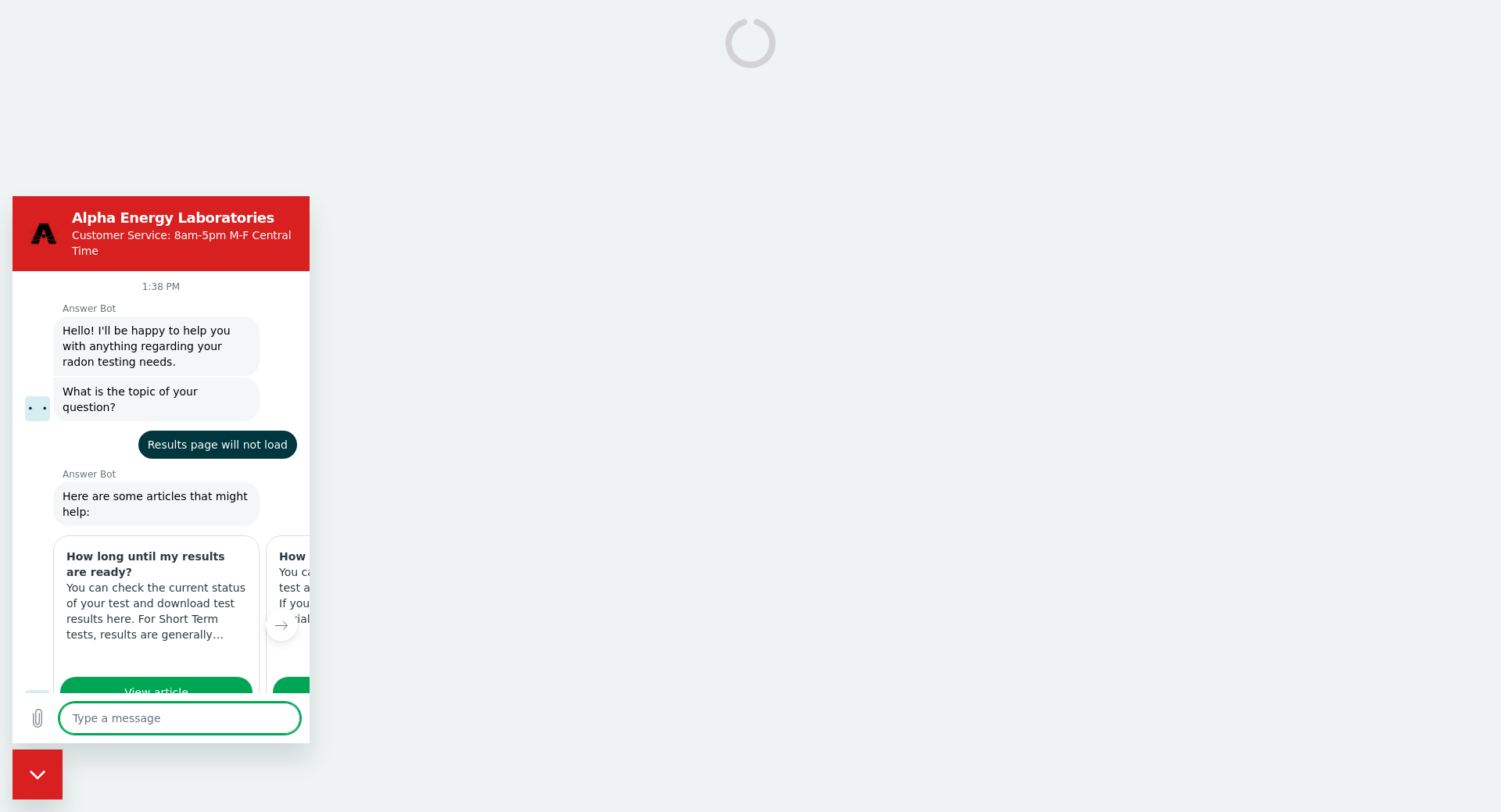
type textarea "x"
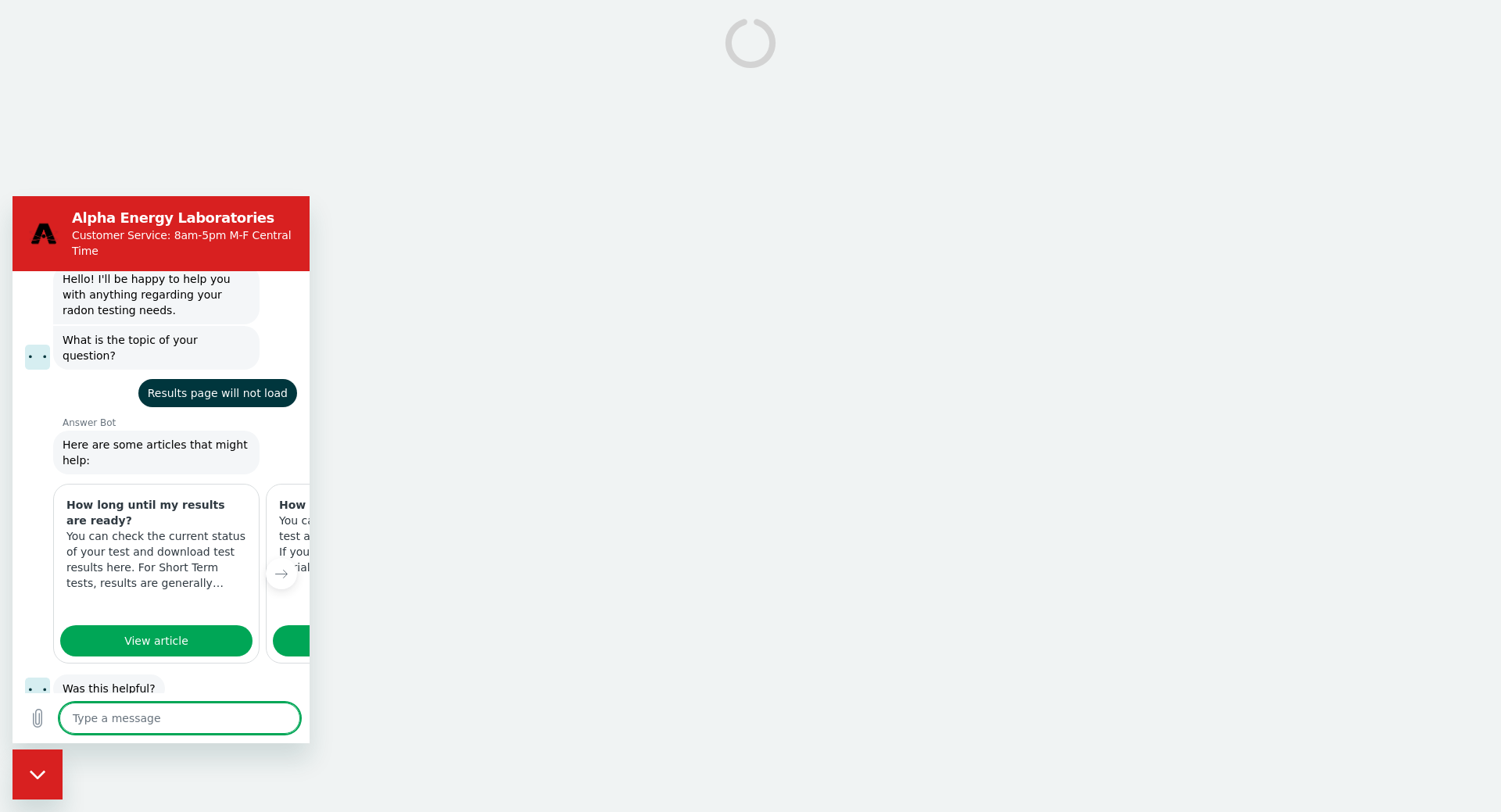
scroll to position [52, 0]
type textarea "n"
type textarea "x"
type textarea "no"
type textarea "x"
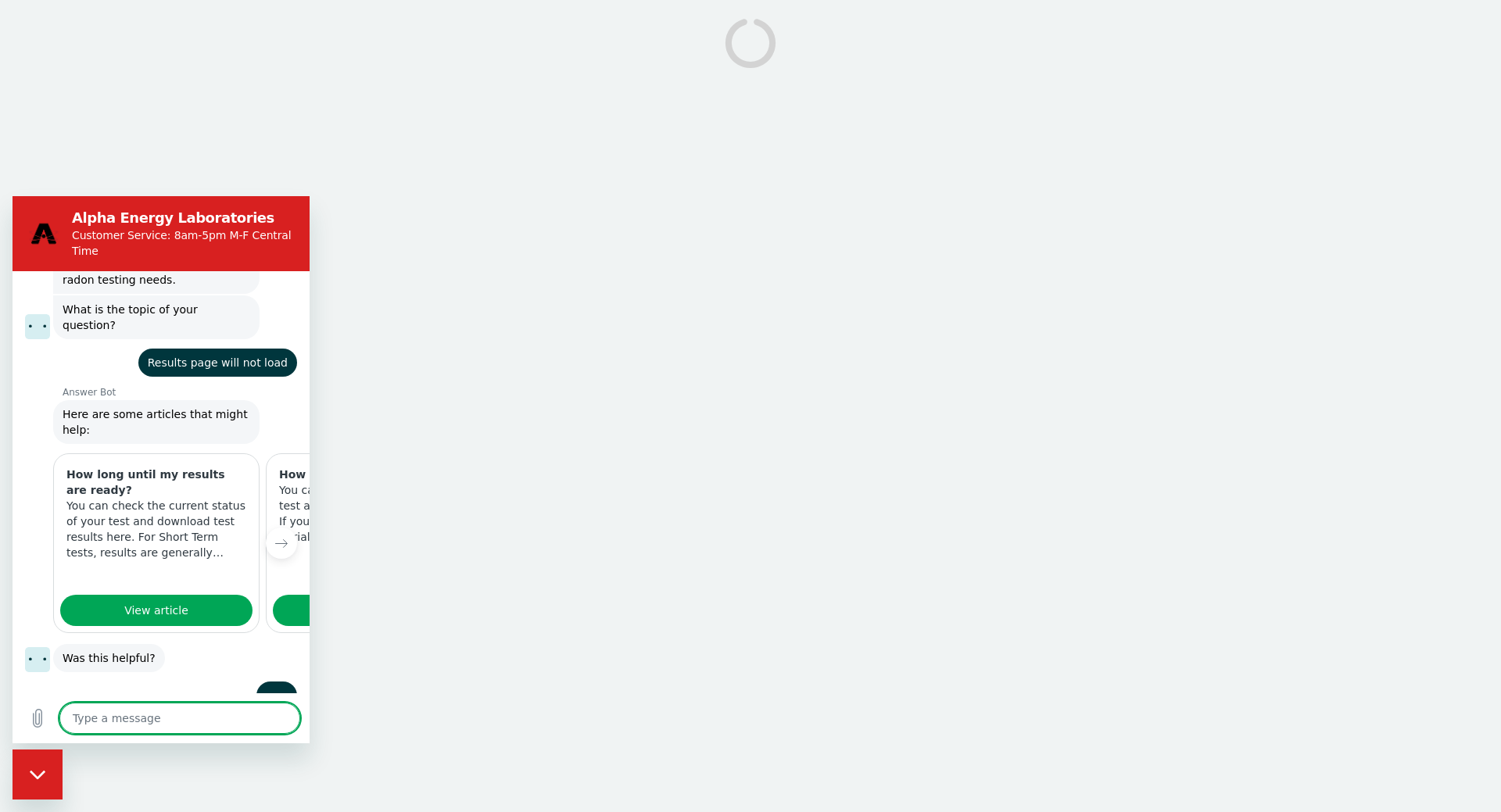
scroll to position [83, 0]
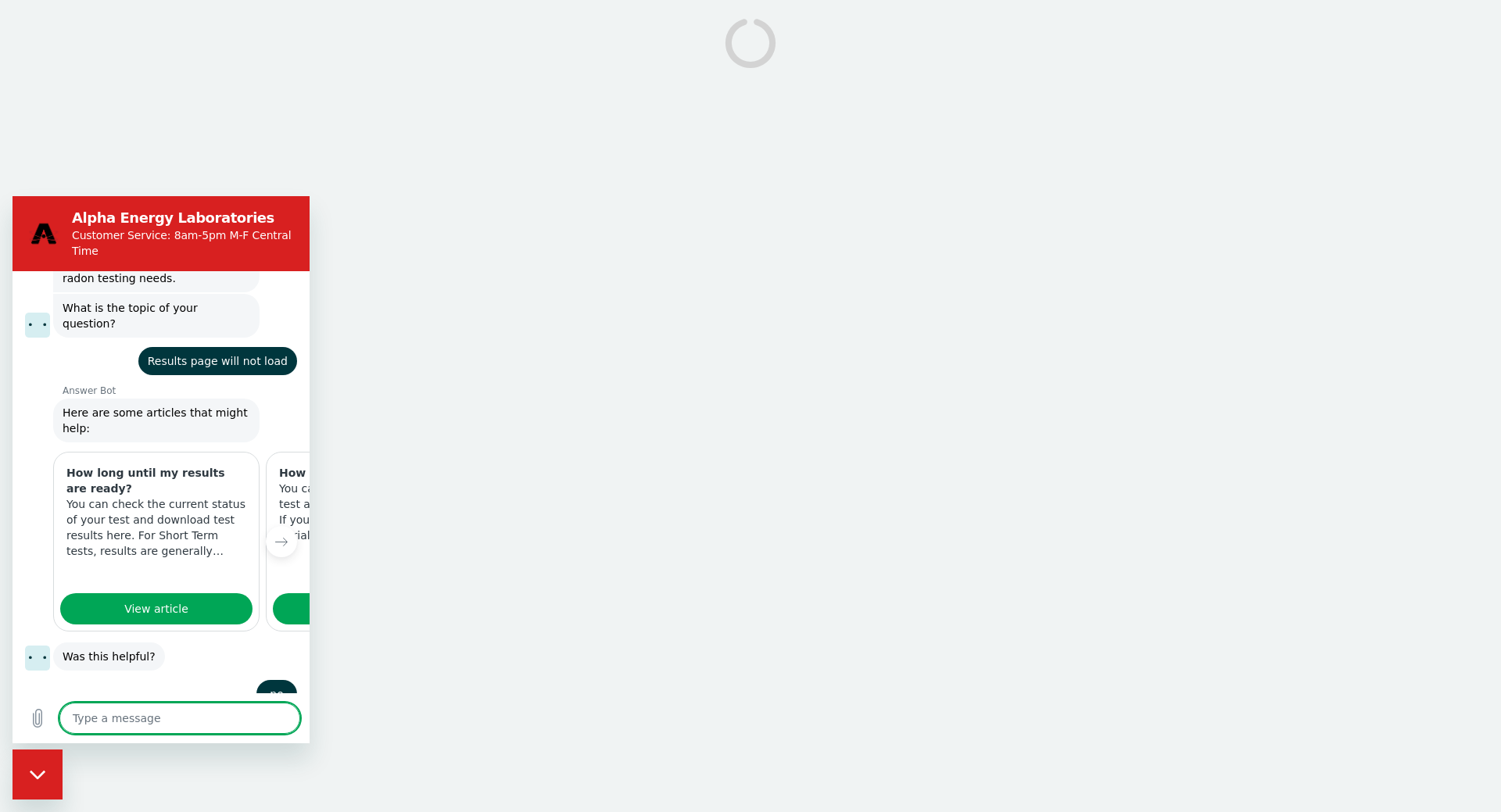
type textarea "x"
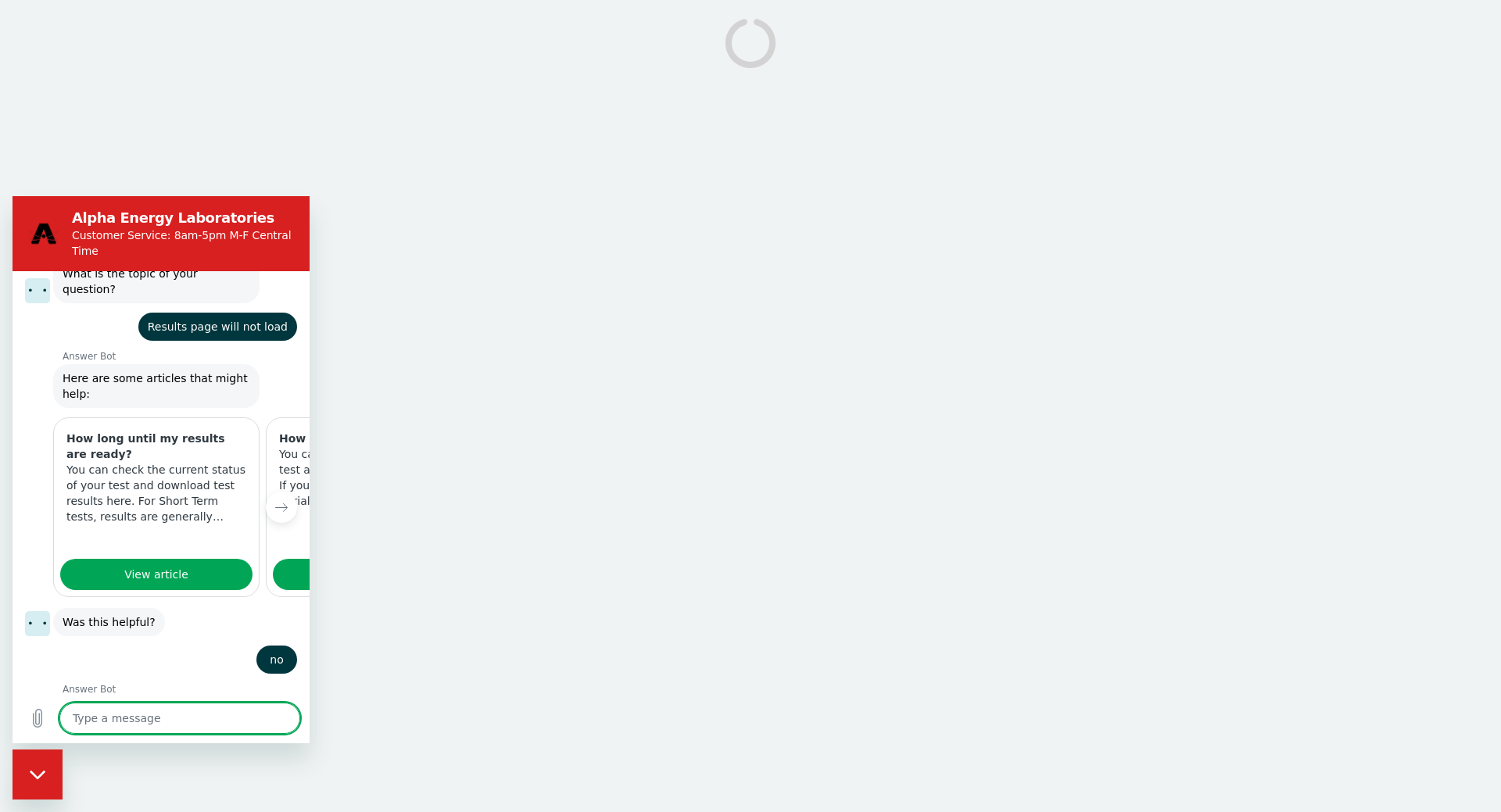
scroll to position [121, 0]
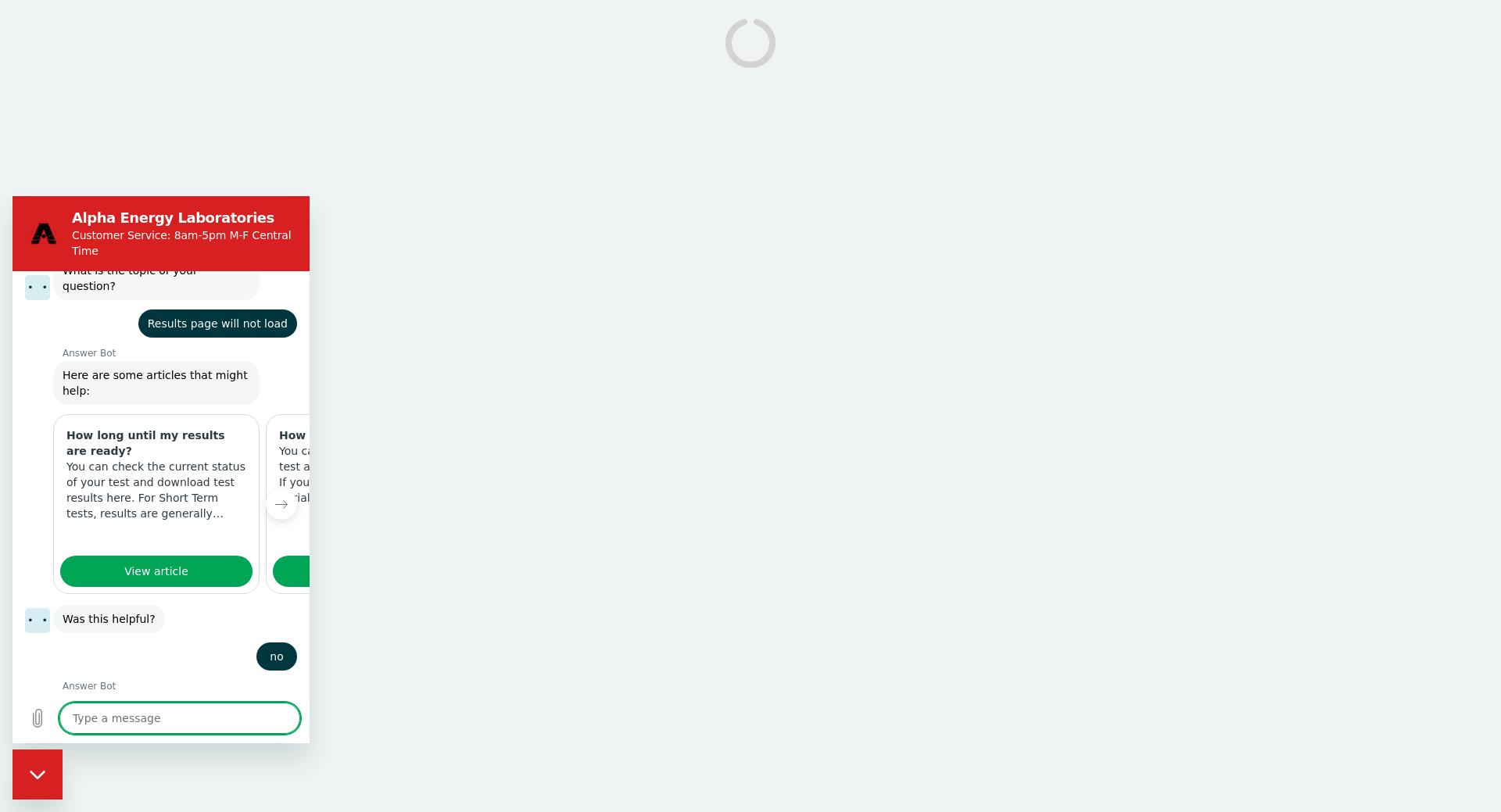
type textarea "r"
type textarea "x"
type textarea "re"
type textarea "x"
type textarea "res"
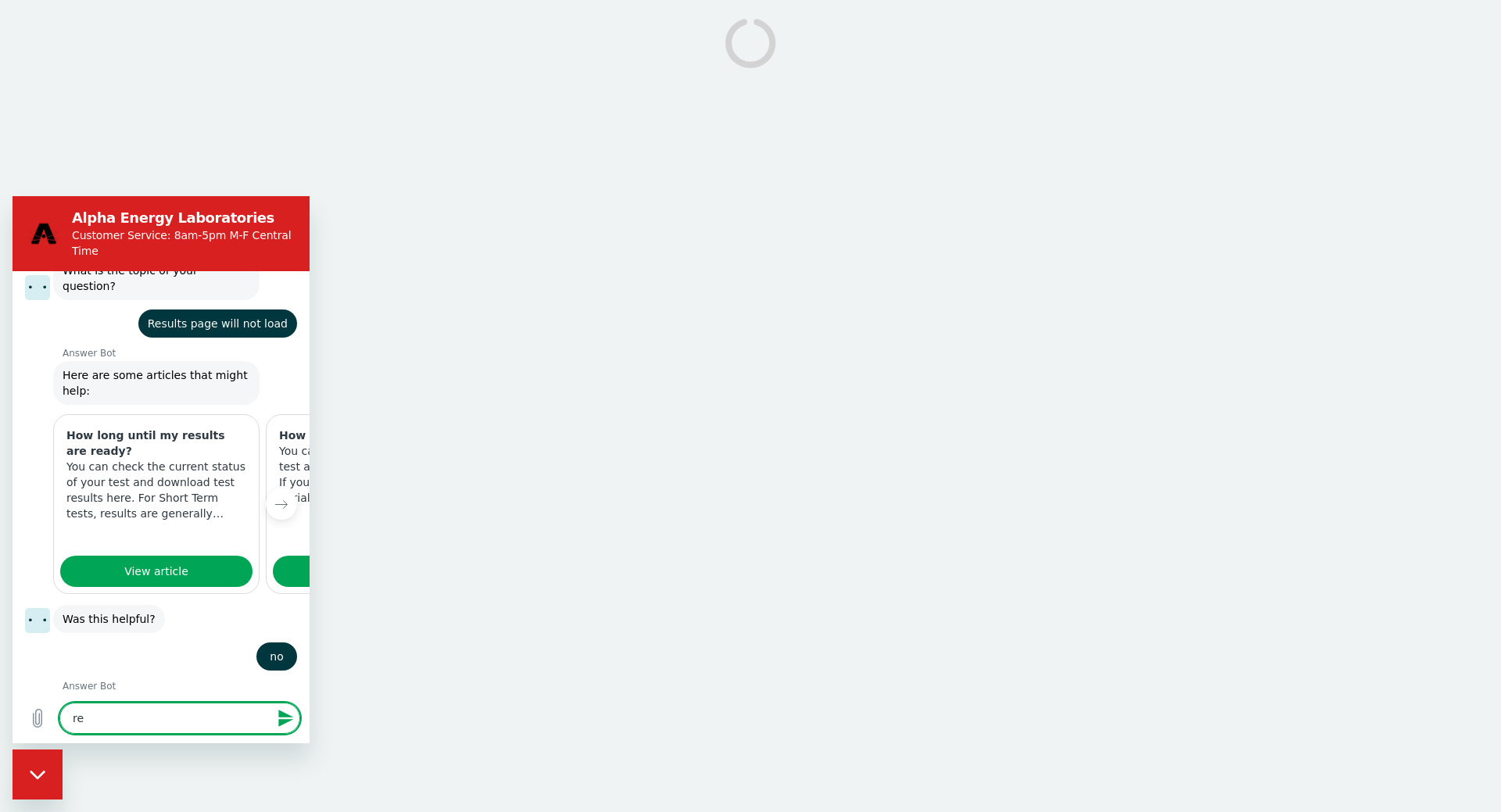
type textarea "x"
type textarea "resu"
type textarea "x"
type textarea "resul"
type textarea "x"
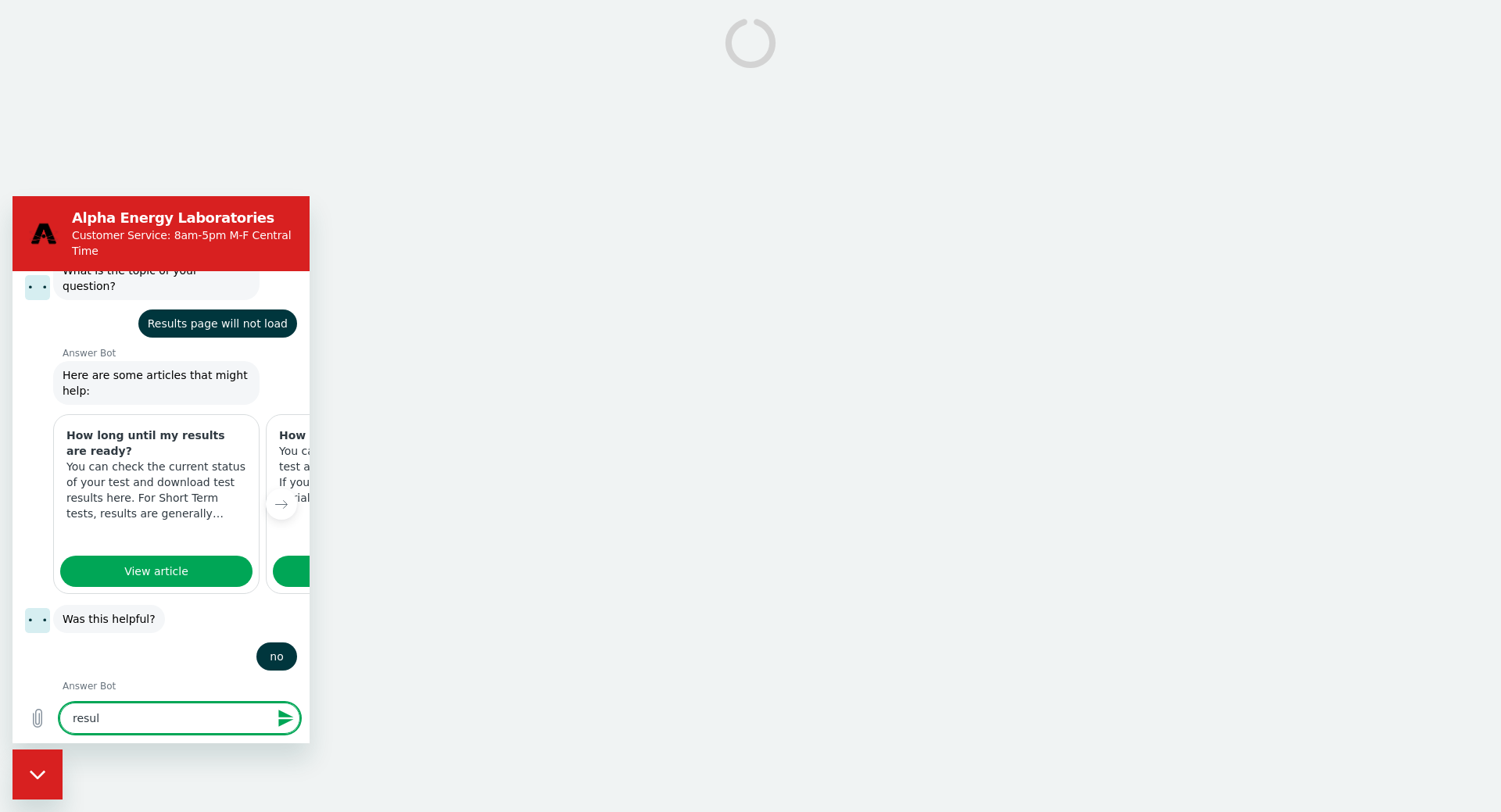
type textarea "result"
type textarea "x"
type textarea "results"
type textarea "x"
type textarea "results"
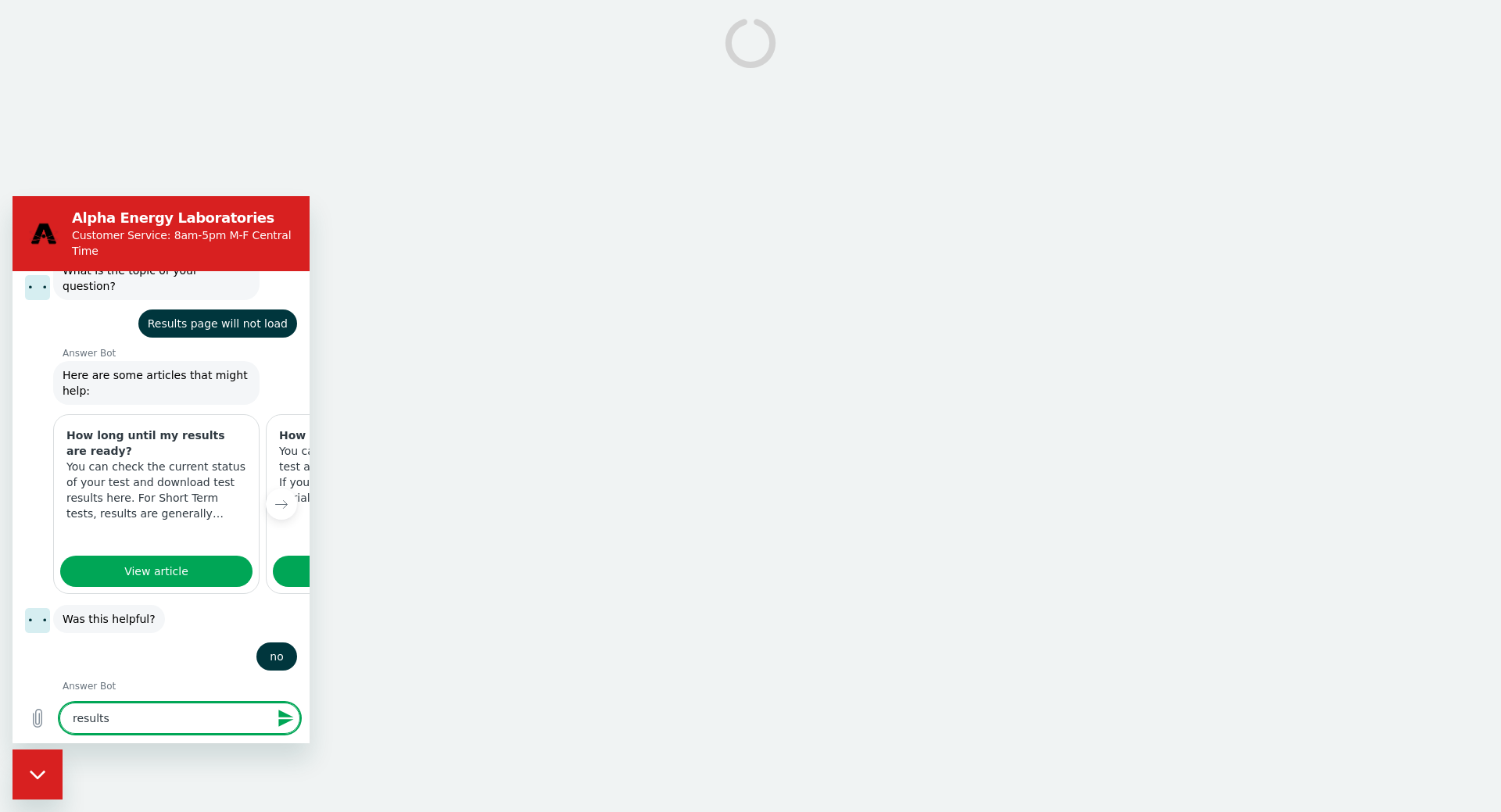
type textarea "x"
type textarea "results w"
type textarea "x"
type textarea "results wio"
type textarea "x"
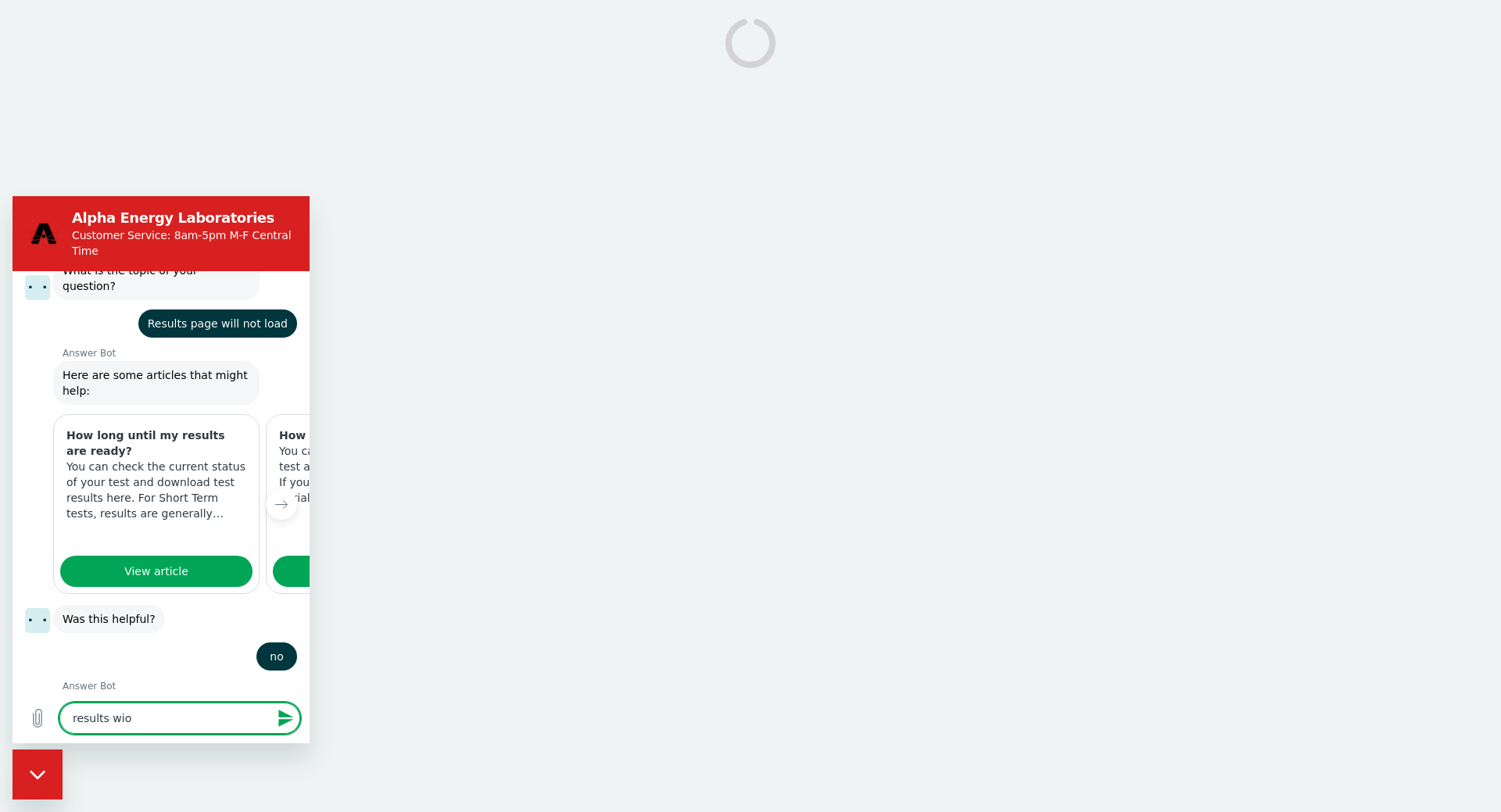
type textarea "results wion"
type textarea "x"
type textarea "results wio"
type textarea "x"
type textarea "results wi"
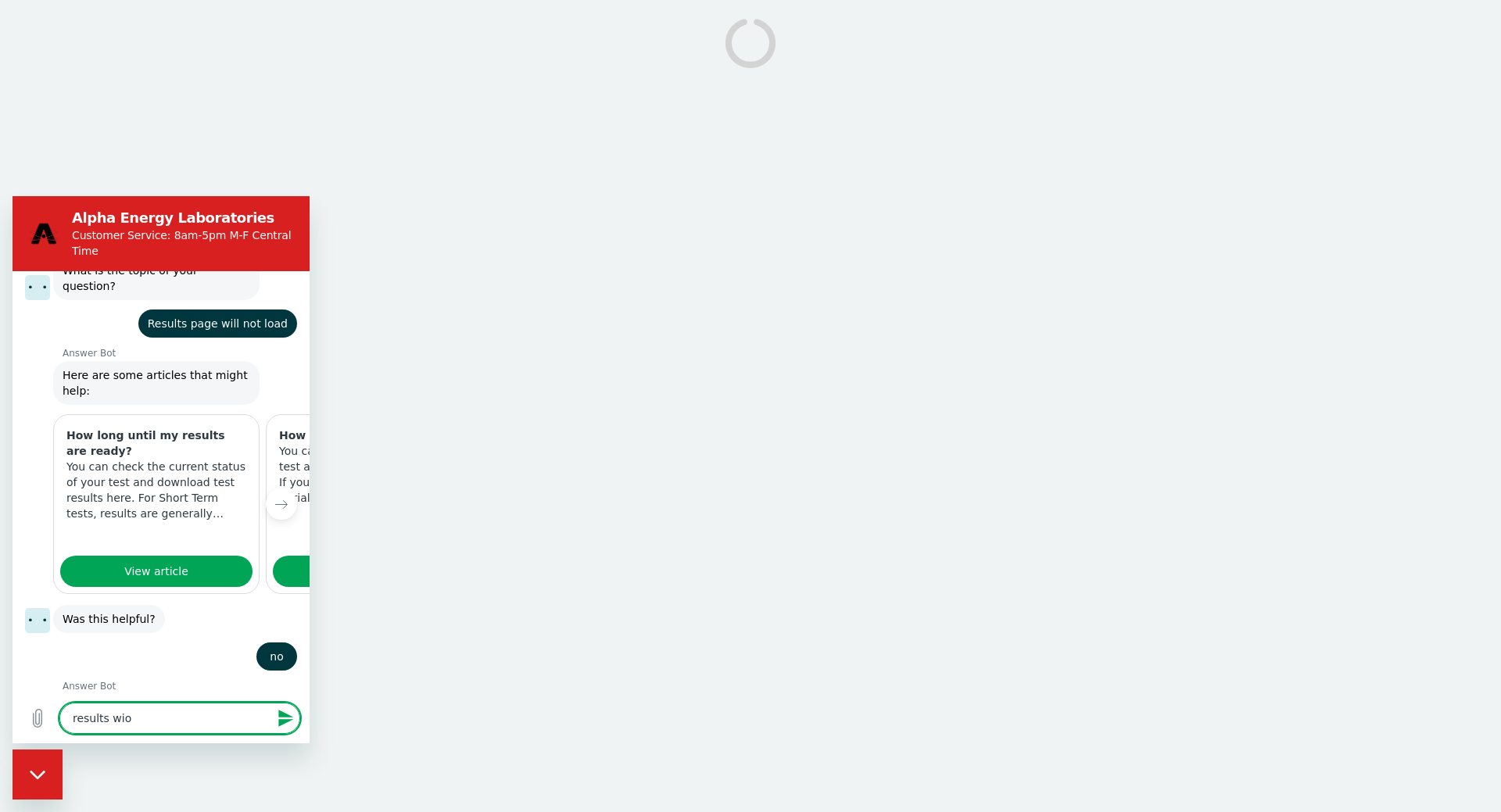
type textarea "x"
type textarea "results w"
type textarea "x"
type textarea "results"
type textarea "x"
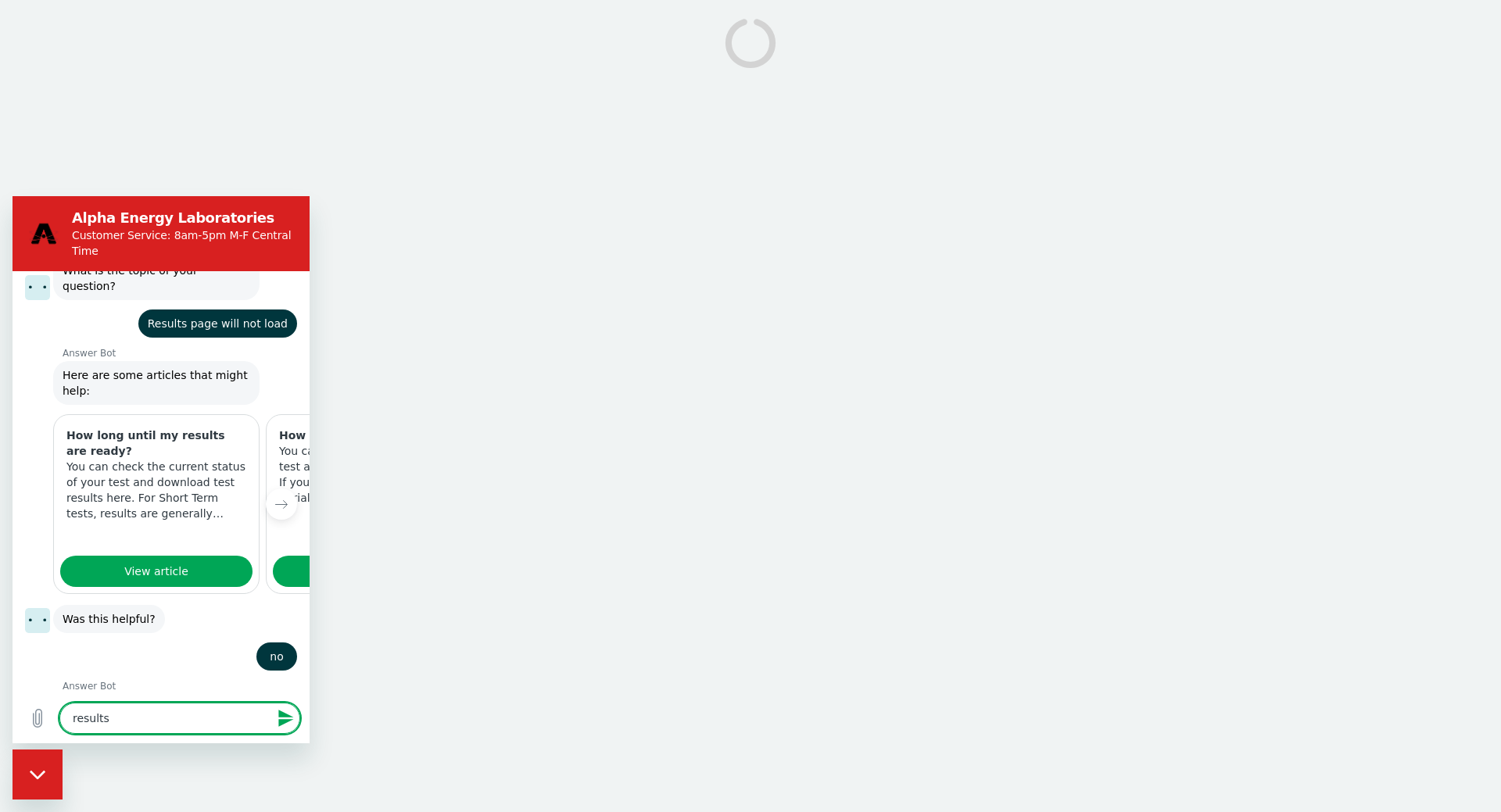
type textarea "results s"
type textarea "x"
type textarea "results sp"
type textarea "x"
type textarea "results spi"
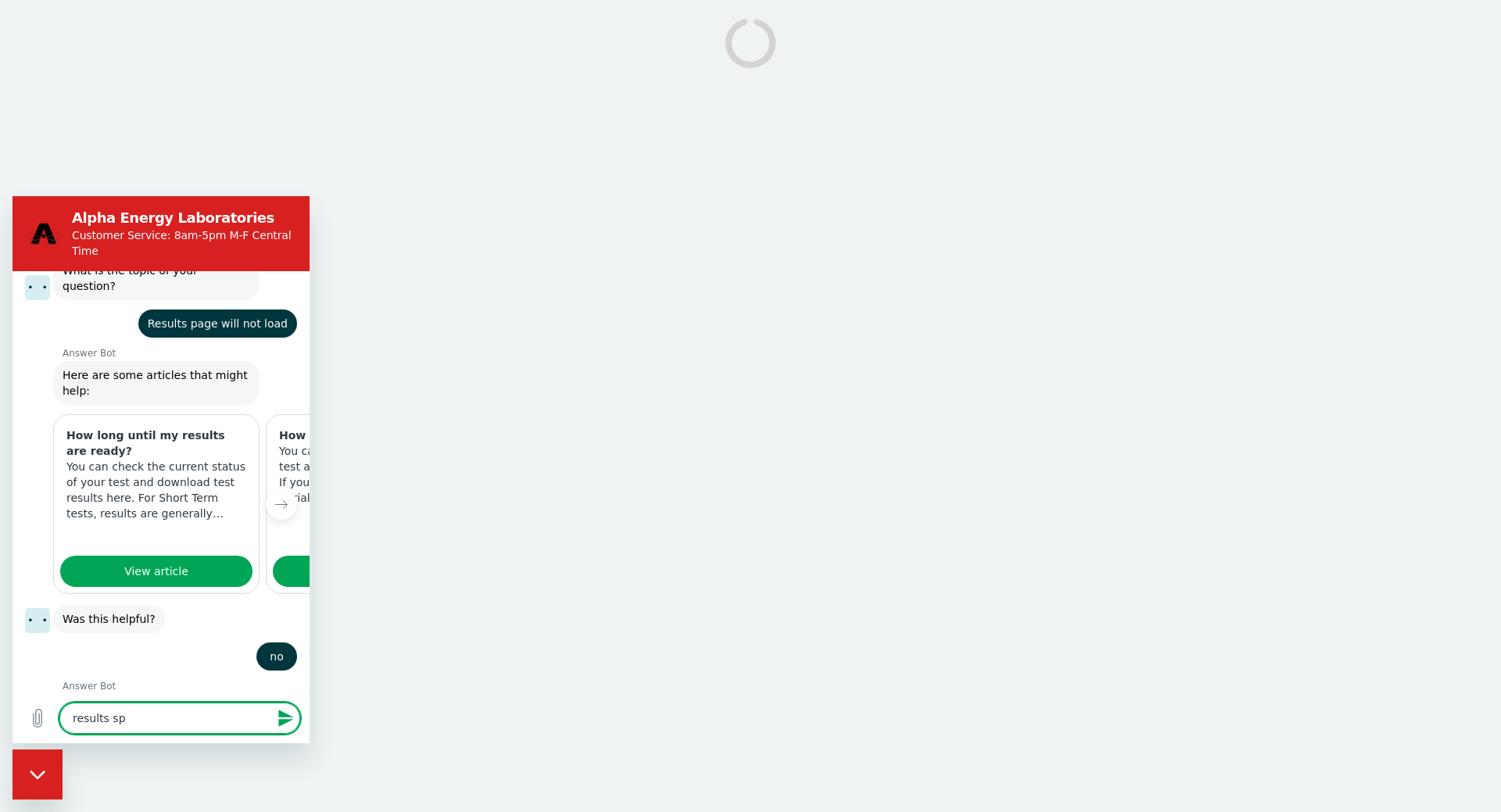
type textarea "x"
type textarea "results spin"
type textarea "x"
type textarea "results spinn"
type textarea "x"
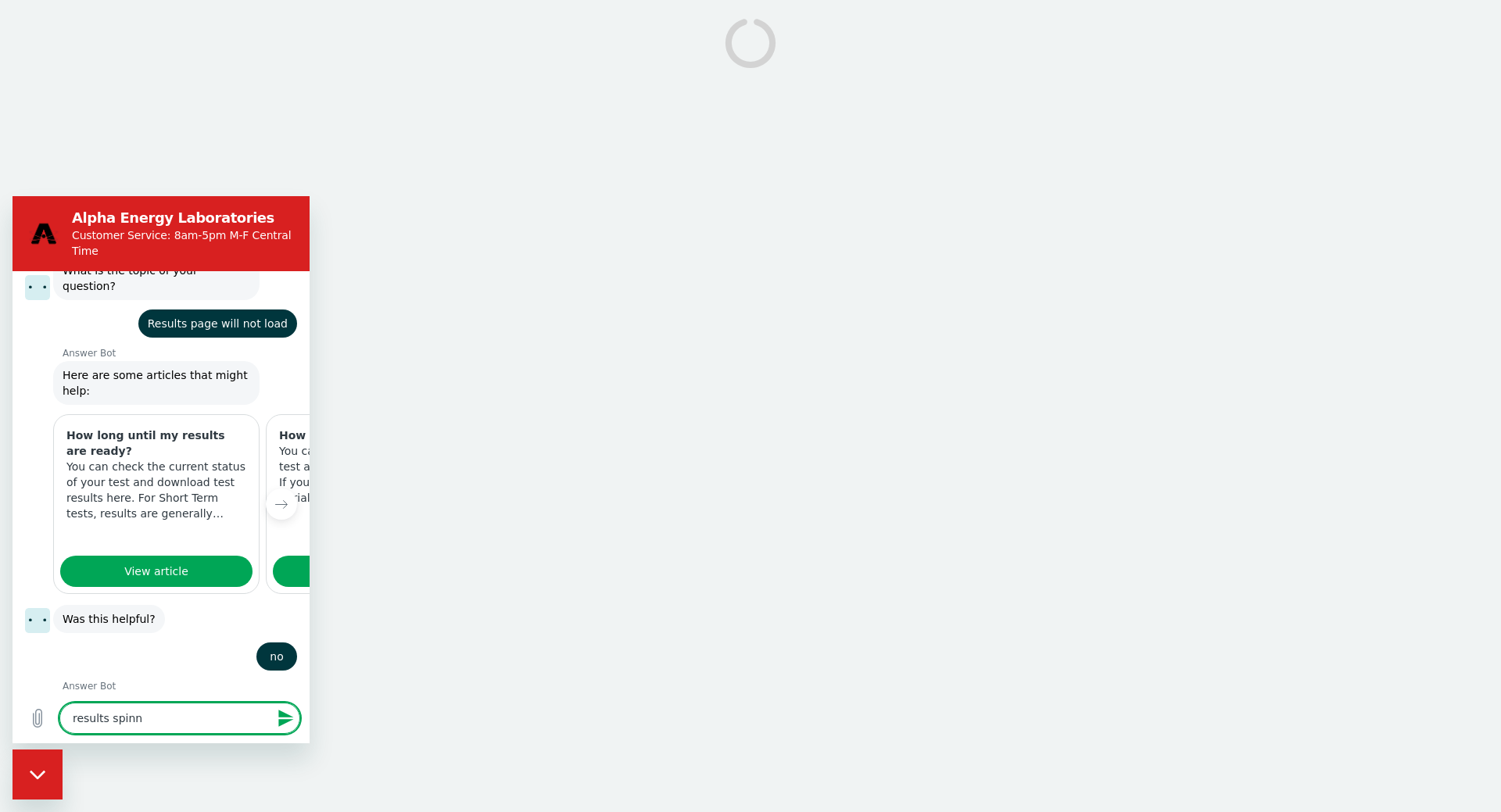
type textarea "results spinni"
type textarea "x"
type textarea "results spinnin"
type textarea "x"
type textarea "results spinning"
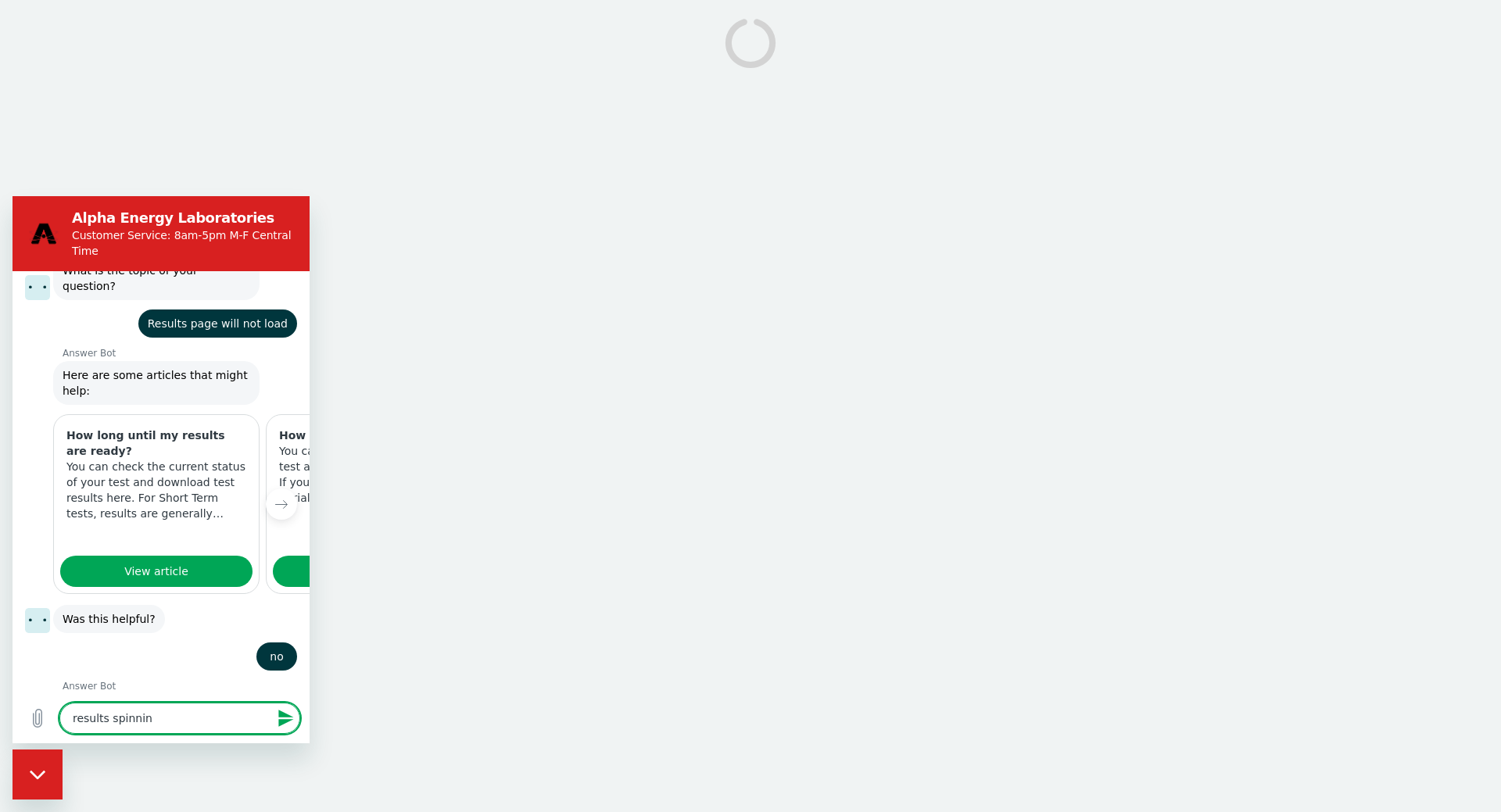
type textarea "x"
type textarea "results spinning"
type textarea "x"
type textarea "results spinning c"
type textarea "x"
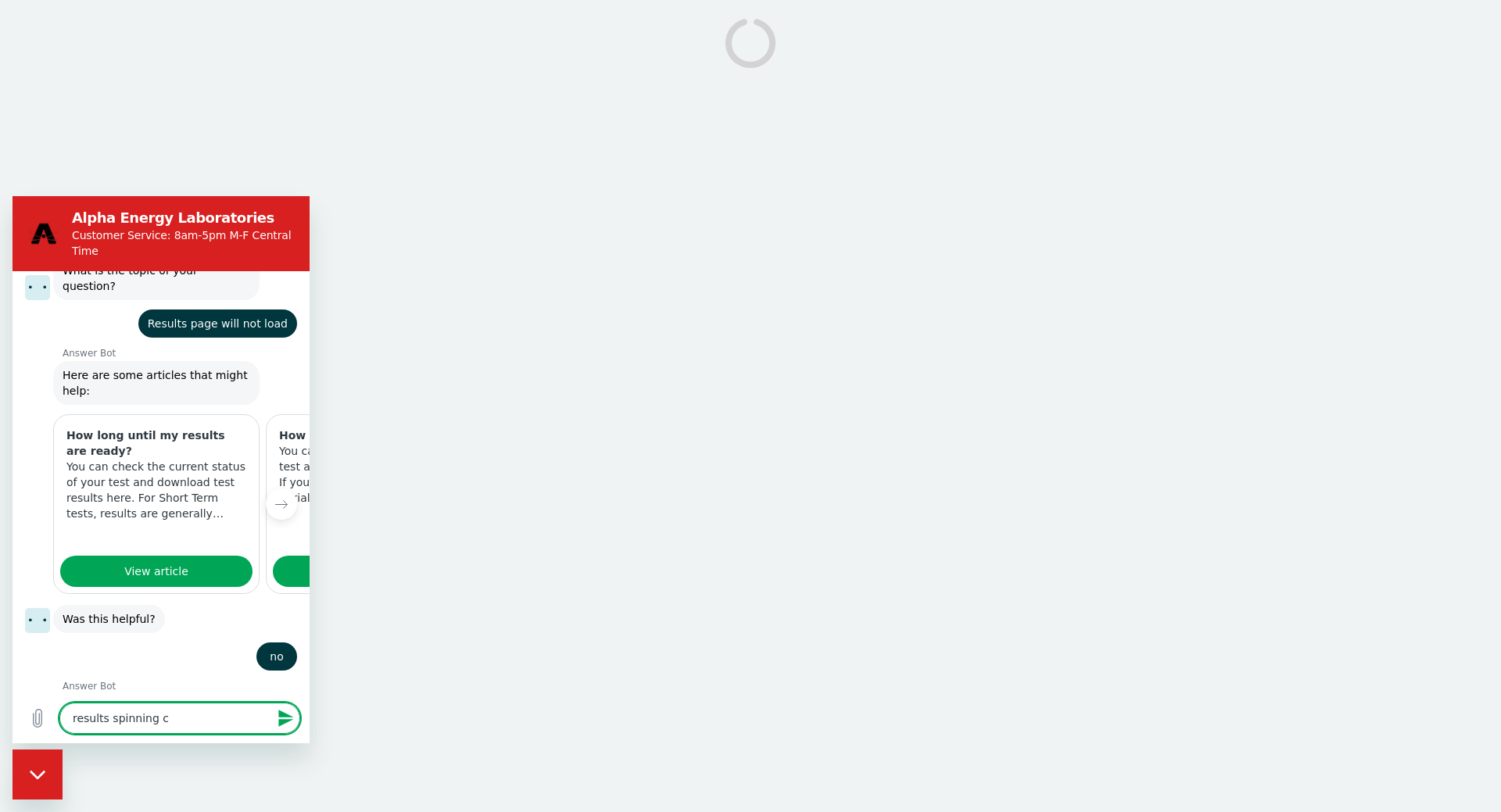
type textarea "results spinning ci"
type textarea "x"
type textarea "results spinning cir"
type textarea "x"
type textarea "results spinning circ"
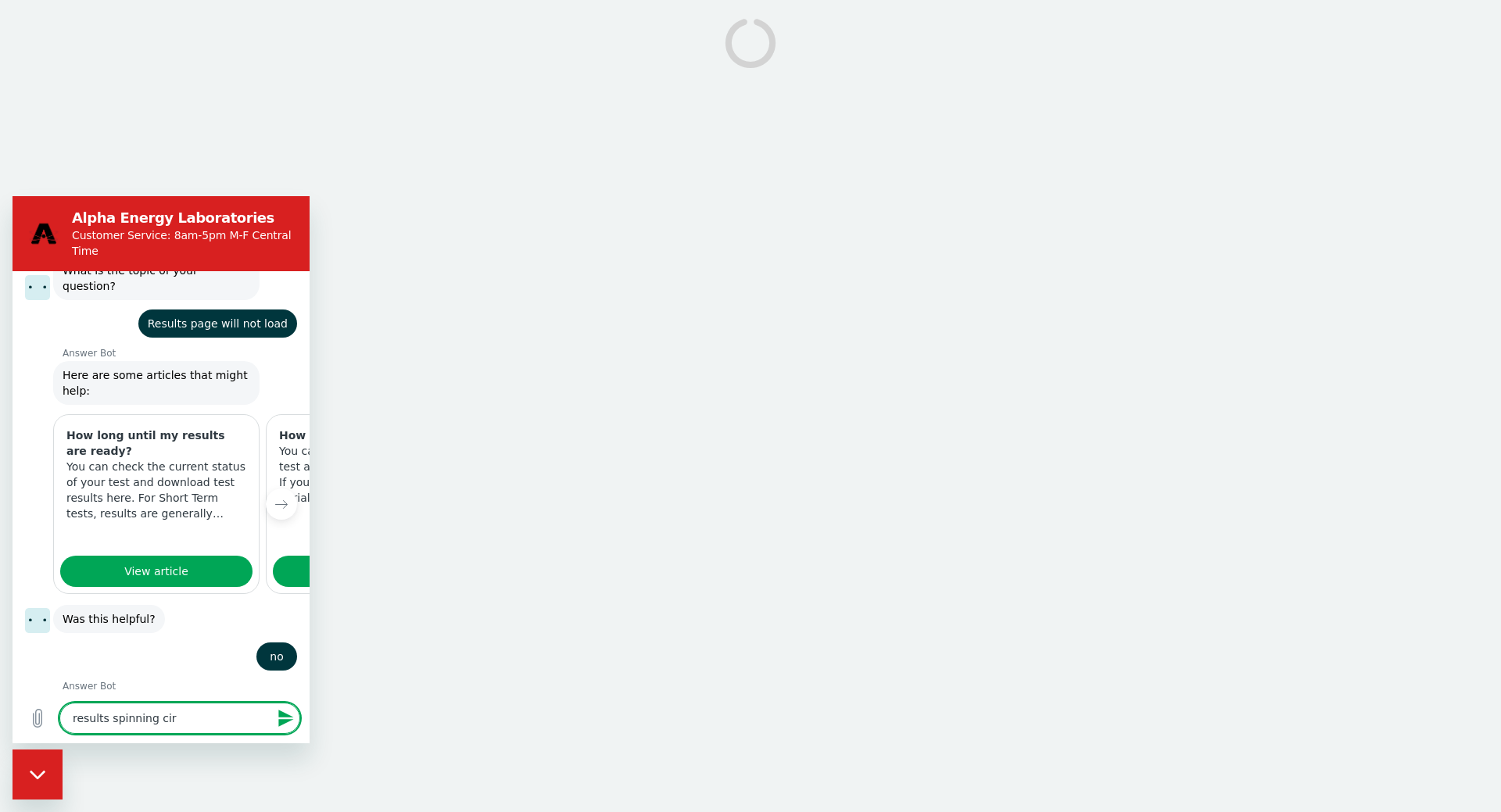
type textarea "x"
type textarea "results spinning circl"
type textarea "x"
type textarea "results spinning circle"
type textarea "x"
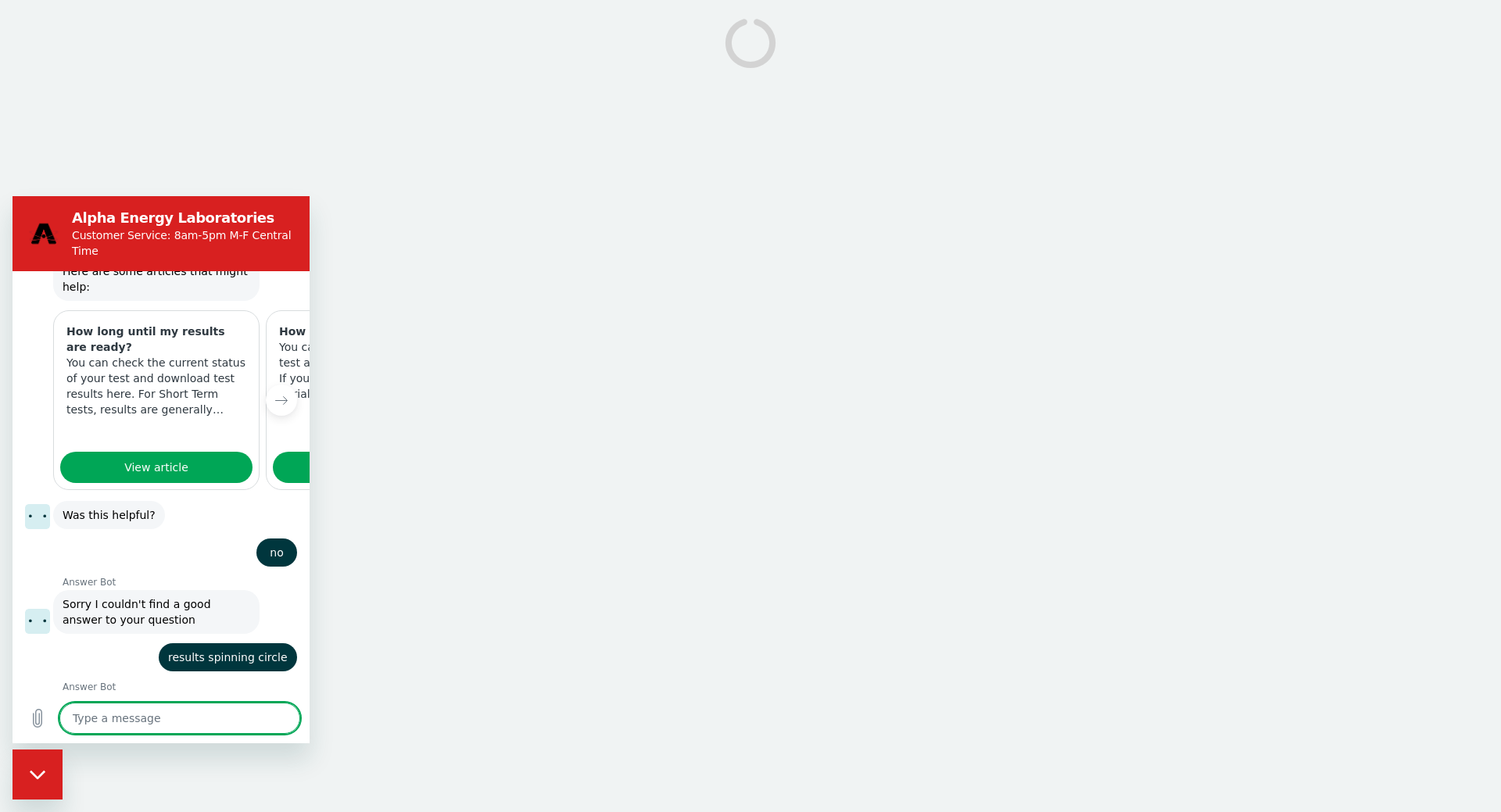
scroll to position [225, 0]
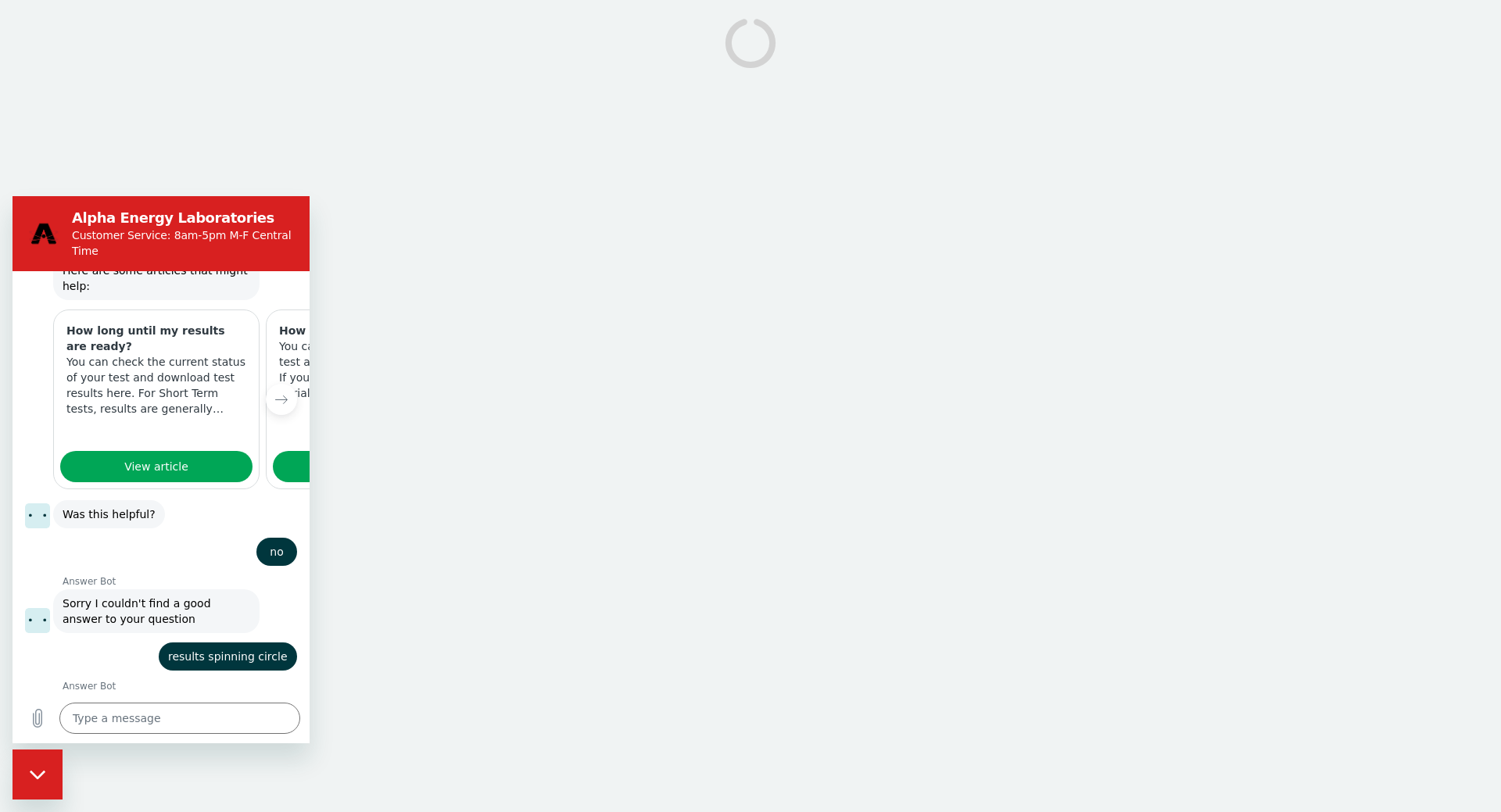
click at [39, 769] on div "Close messaging window" at bounding box center [37, 774] width 47 height 47
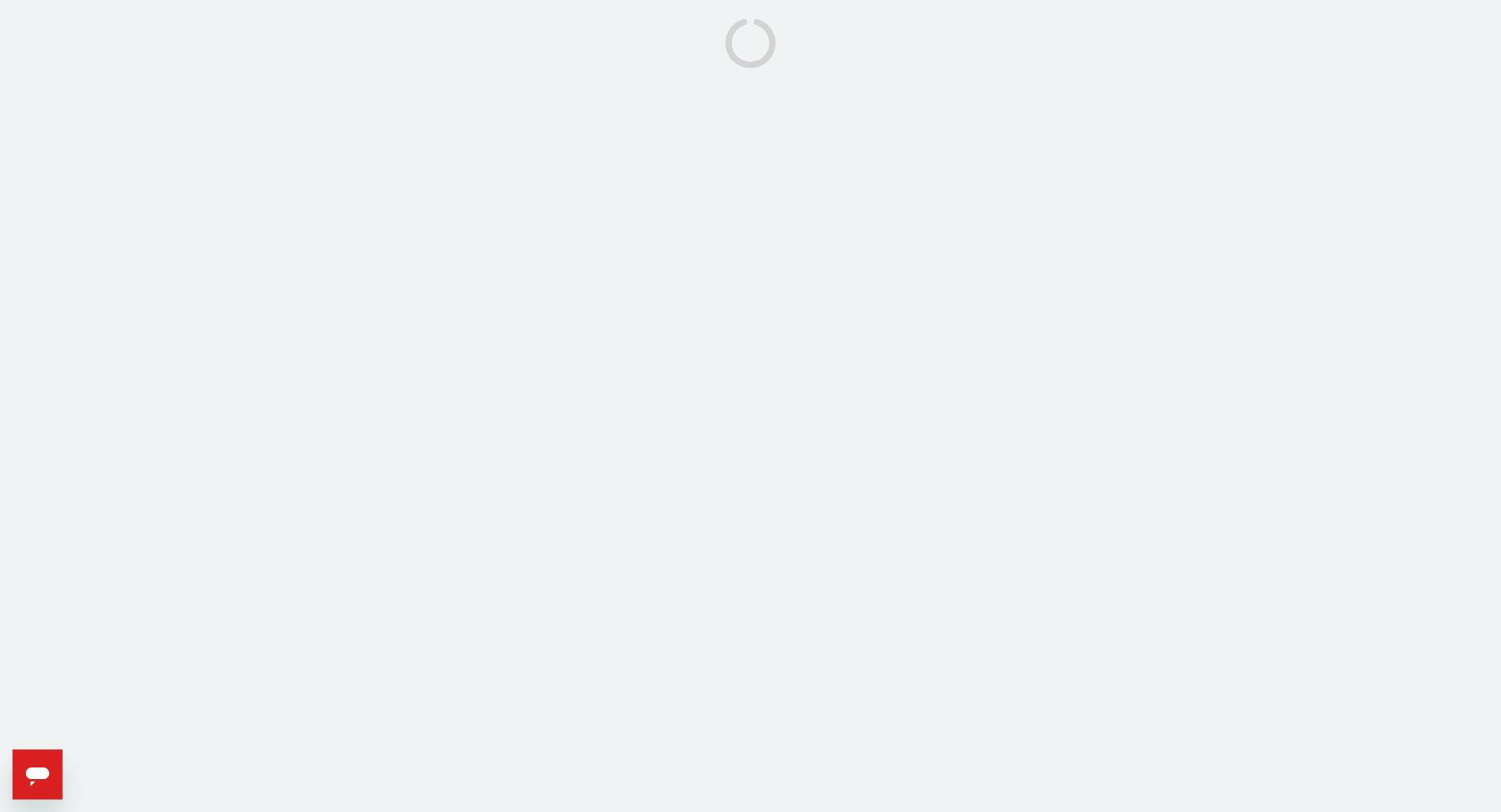
click at [36, 781] on icon "Open messaging window" at bounding box center [38, 774] width 28 height 28
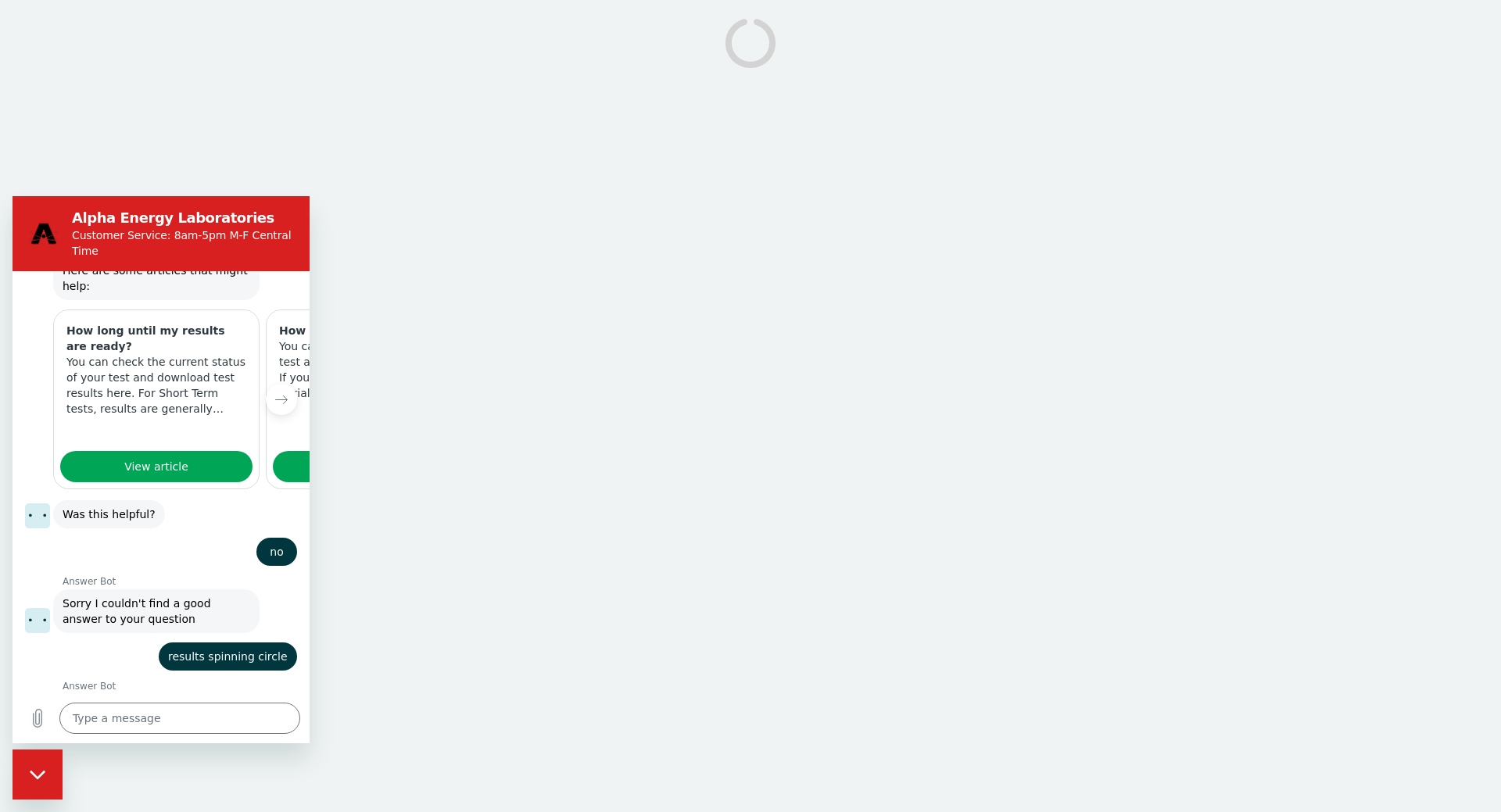
click at [844, 268] on body at bounding box center [750, 406] width 1501 height 812
click at [45, 771] on icon "Close messaging window" at bounding box center [38, 774] width 17 height 10
type textarea "x"
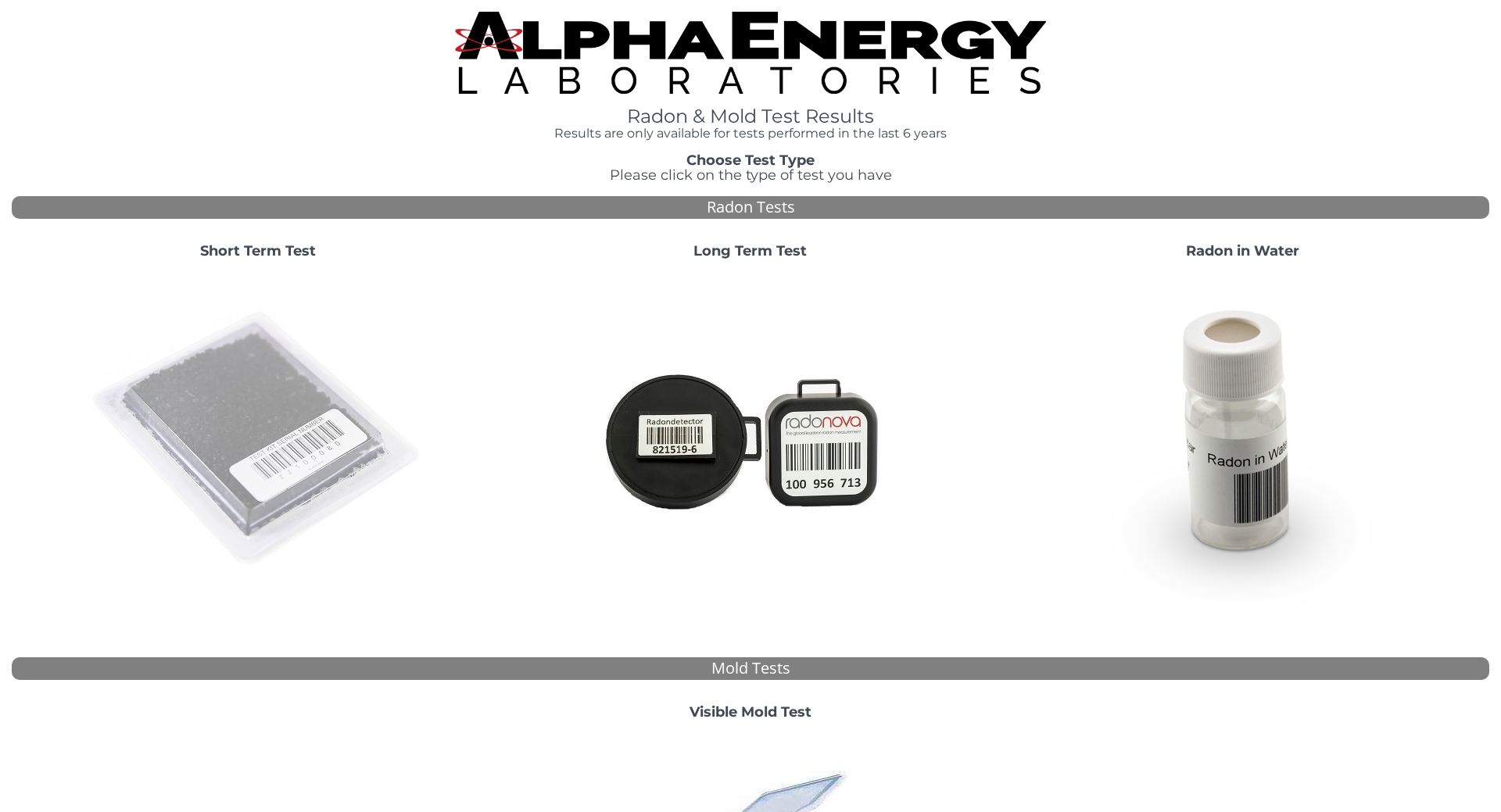
click at [240, 422] on img at bounding box center [258, 439] width 337 height 336
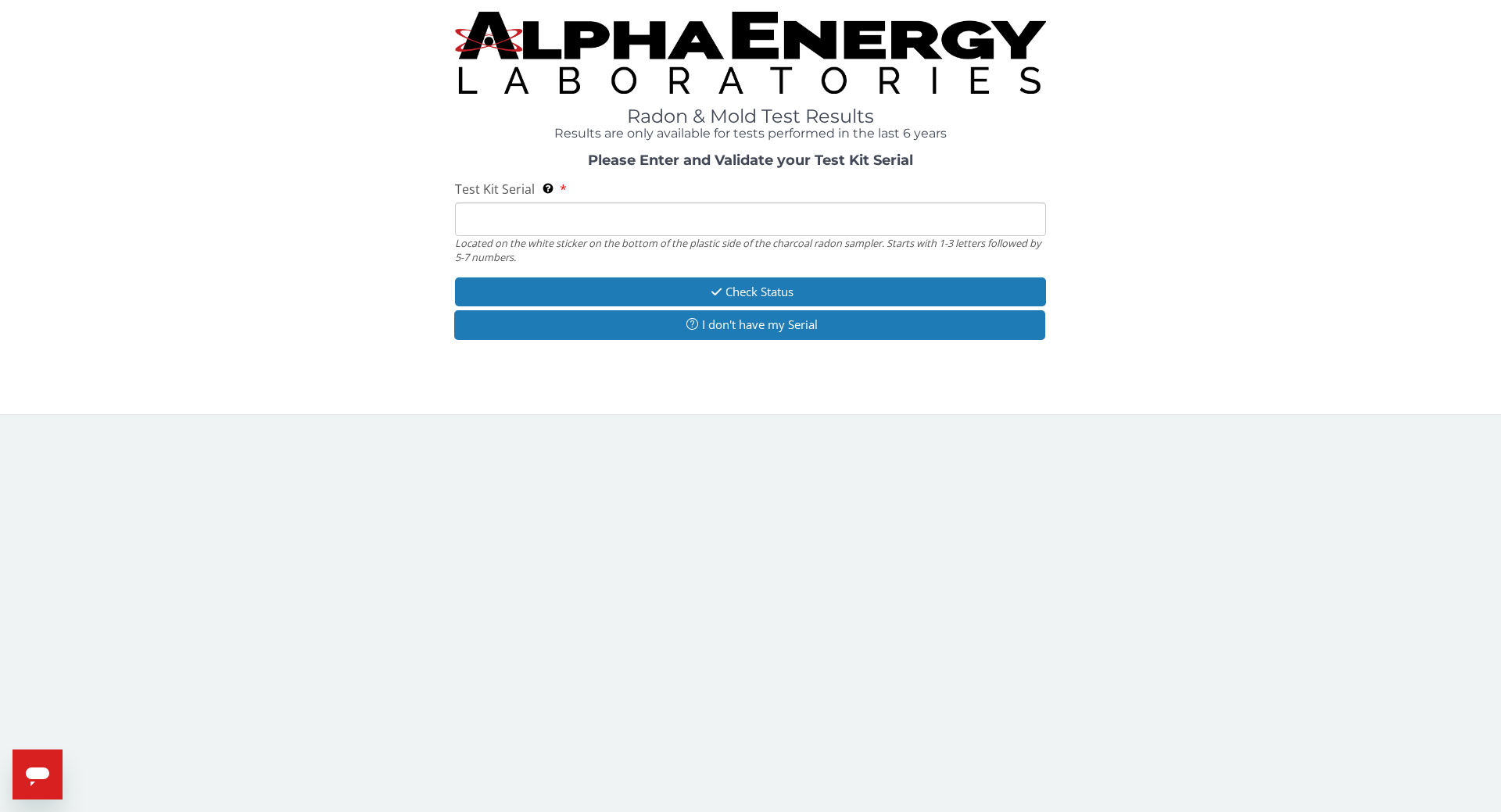
click at [617, 215] on input "Test Kit Serial Located on the white sticker on the bottom of the plastic side …" at bounding box center [750, 219] width 591 height 34
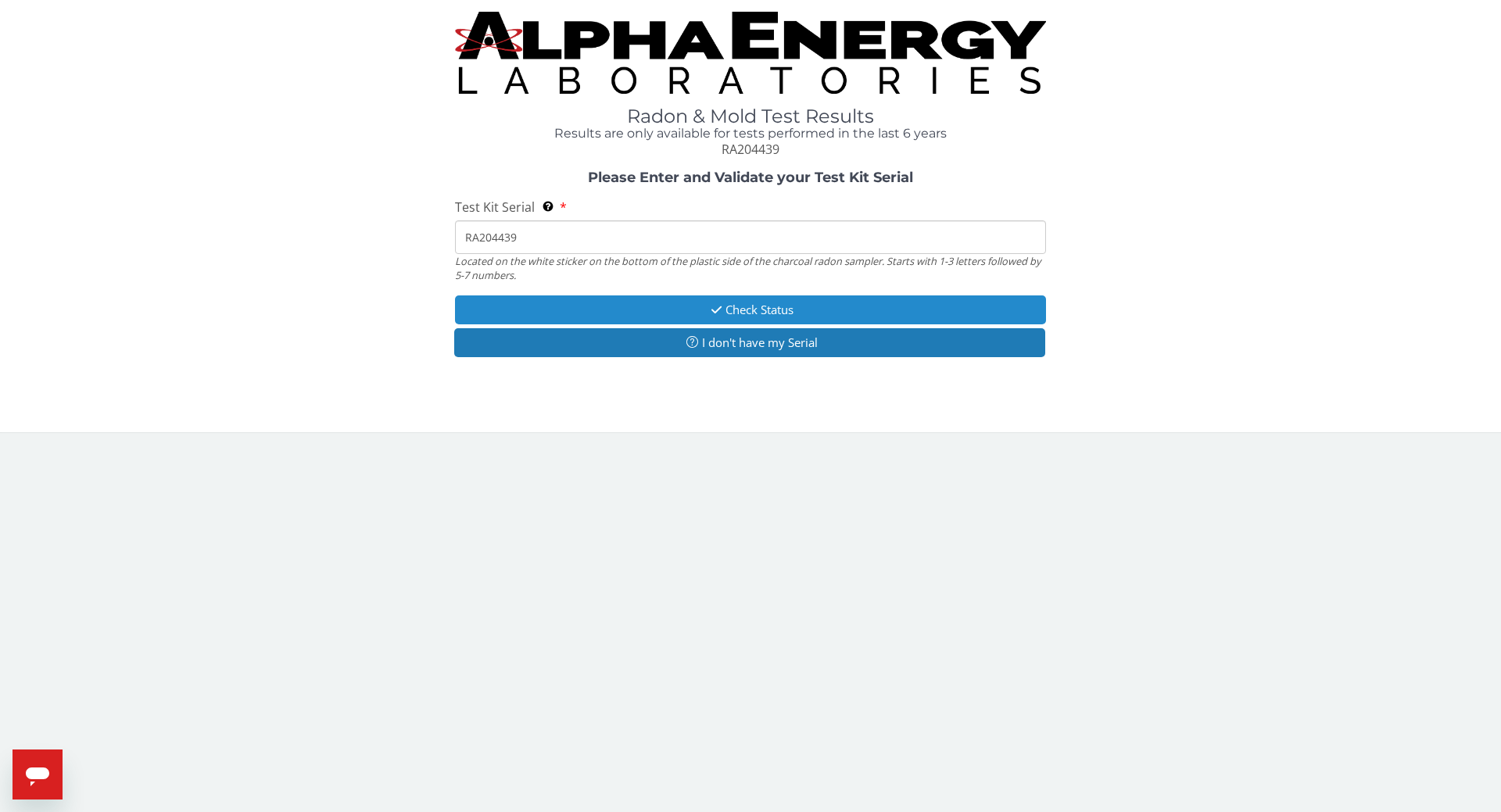
type input "RA204439"
click at [780, 316] on button "Check Status" at bounding box center [750, 310] width 591 height 29
